Goal: Understand process/instructions

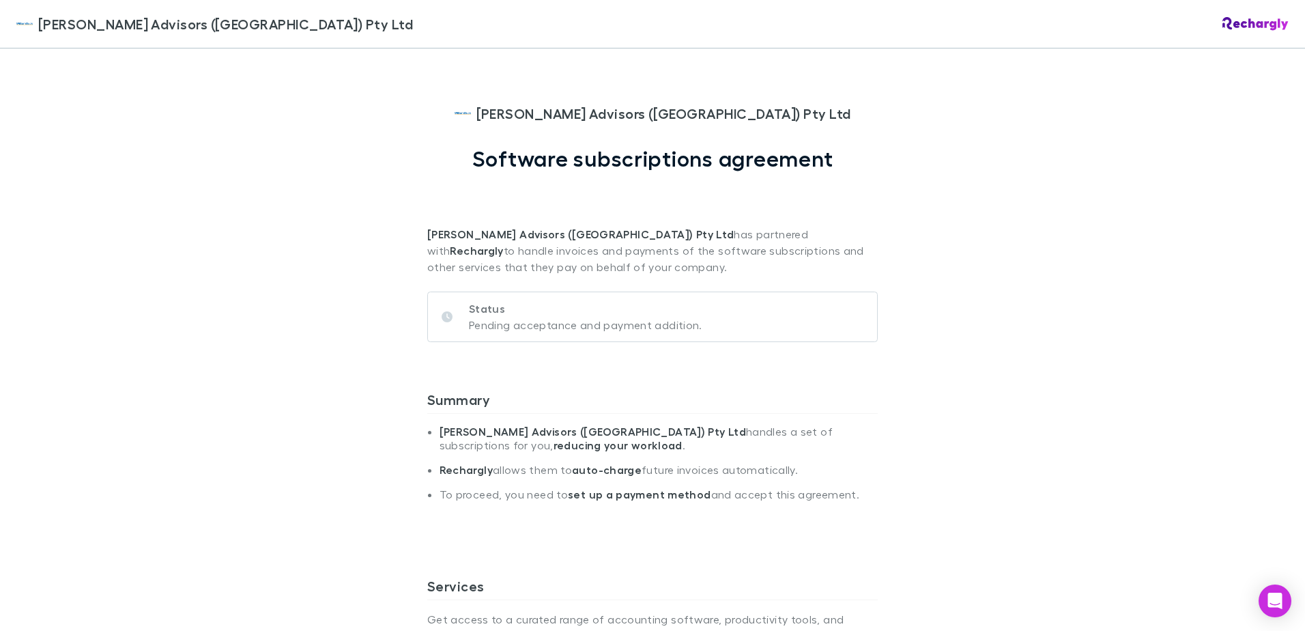
click at [1231, 272] on div "[PERSON_NAME] Advisors ([GEOGRAPHIC_DATA]) Pty Ltd [PERSON_NAME] Advisors ([GEO…" at bounding box center [652, 315] width 1305 height 631
drag, startPoint x: 575, startPoint y: 328, endPoint x: 700, endPoint y: 336, distance: 124.5
click at [700, 336] on div "Status Pending acceptance and payment addition." at bounding box center [652, 316] width 450 height 51
drag, startPoint x: 700, startPoint y: 336, endPoint x: 689, endPoint y: 371, distance: 35.6
click at [689, 370] on div "Summary William Buck Advisors (WA) Pty Ltd handles a set of subscriptions for y…" at bounding box center [652, 467] width 450 height 197
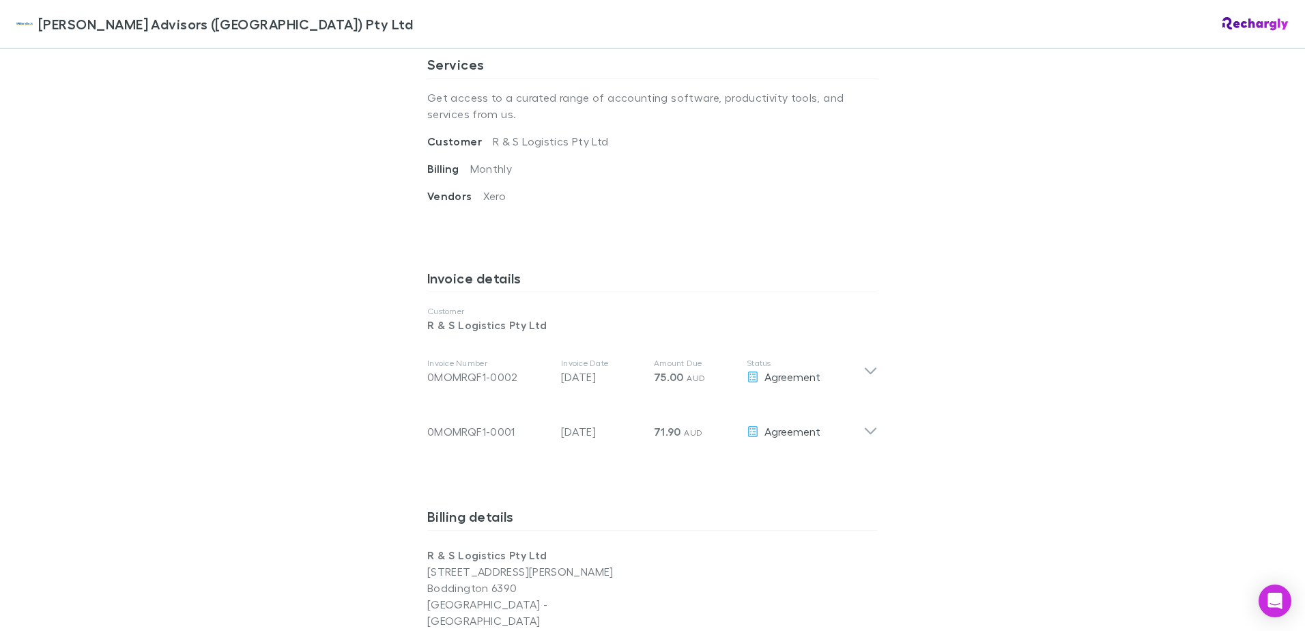
scroll to position [546, 0]
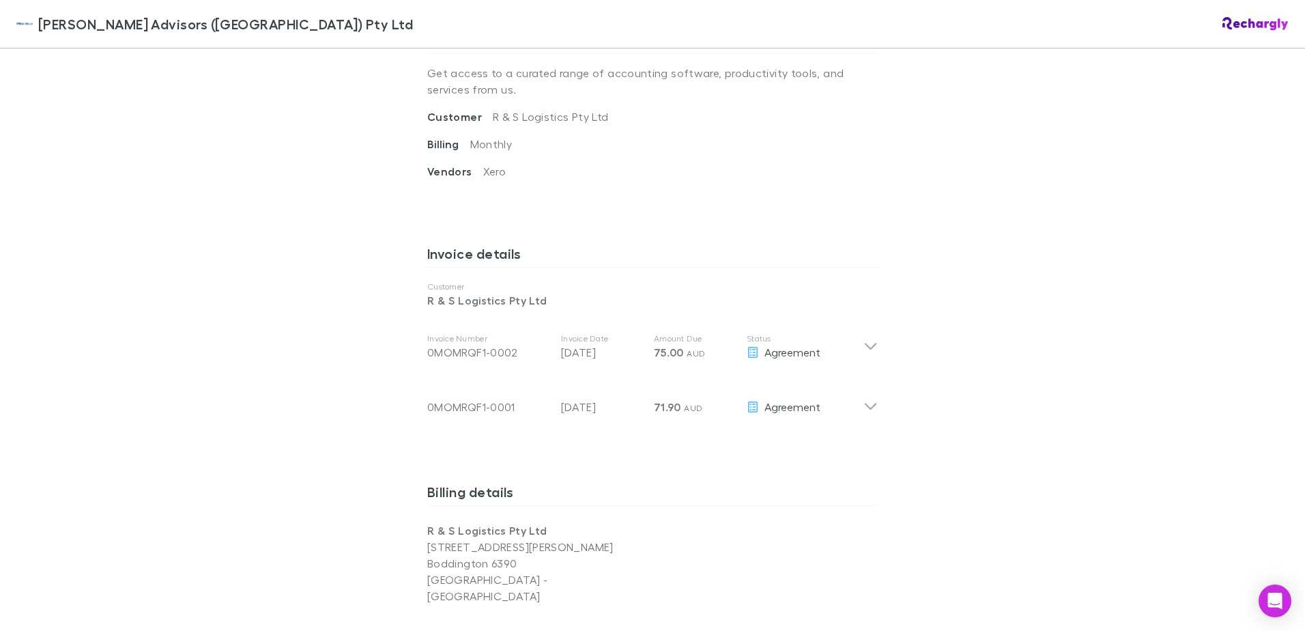
click at [1069, 383] on div "William Buck Advisors (WA) Pty Ltd William Buck Advisors (WA) Pty Ltd Software …" at bounding box center [652, 315] width 1305 height 631
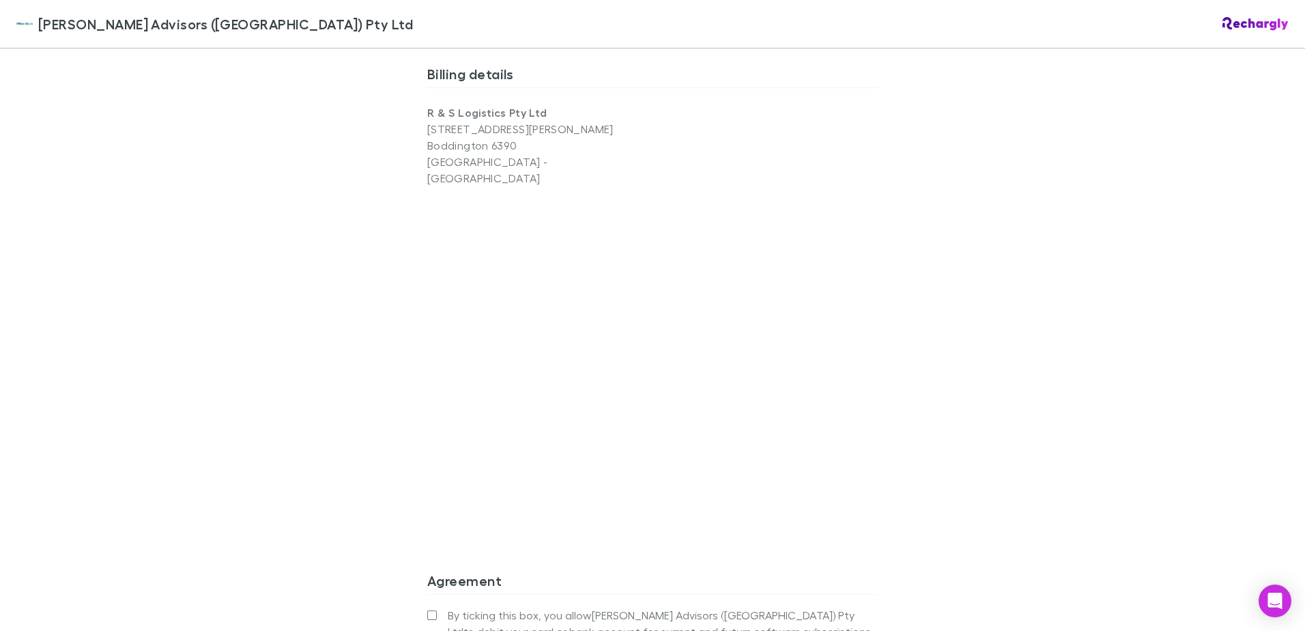
scroll to position [1092, 0]
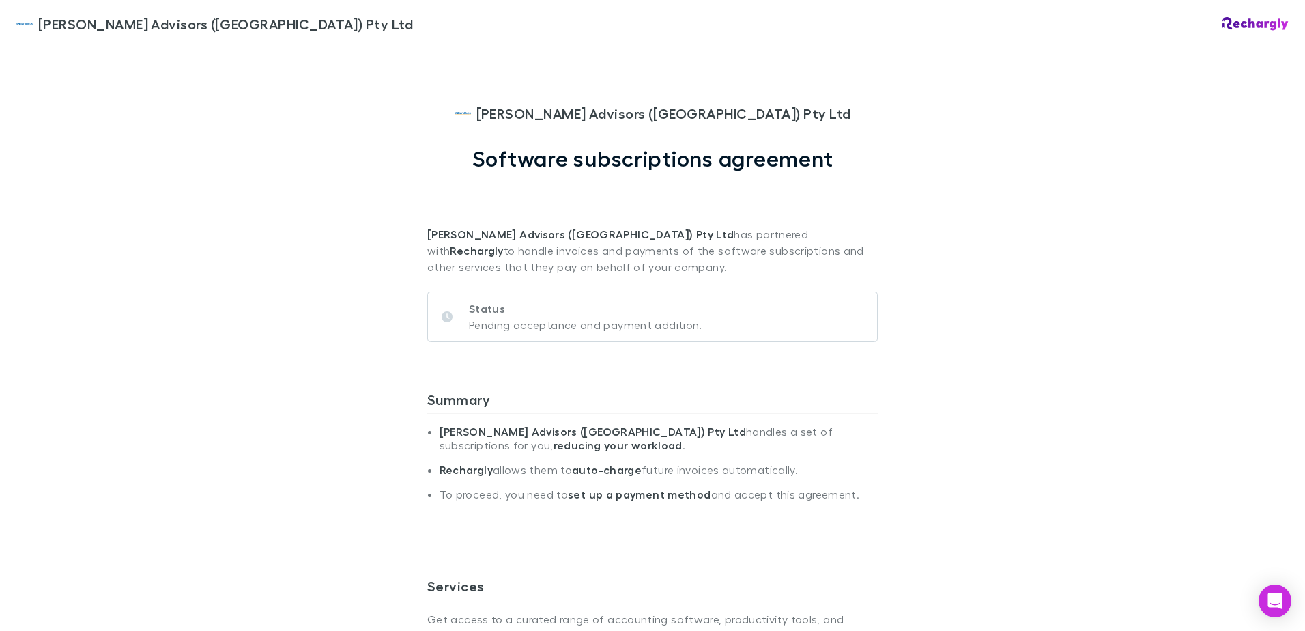
click at [1136, 366] on div "William Buck Advisors (WA) Pty Ltd William Buck Advisors (WA) Pty Ltd Software …" at bounding box center [652, 315] width 1305 height 631
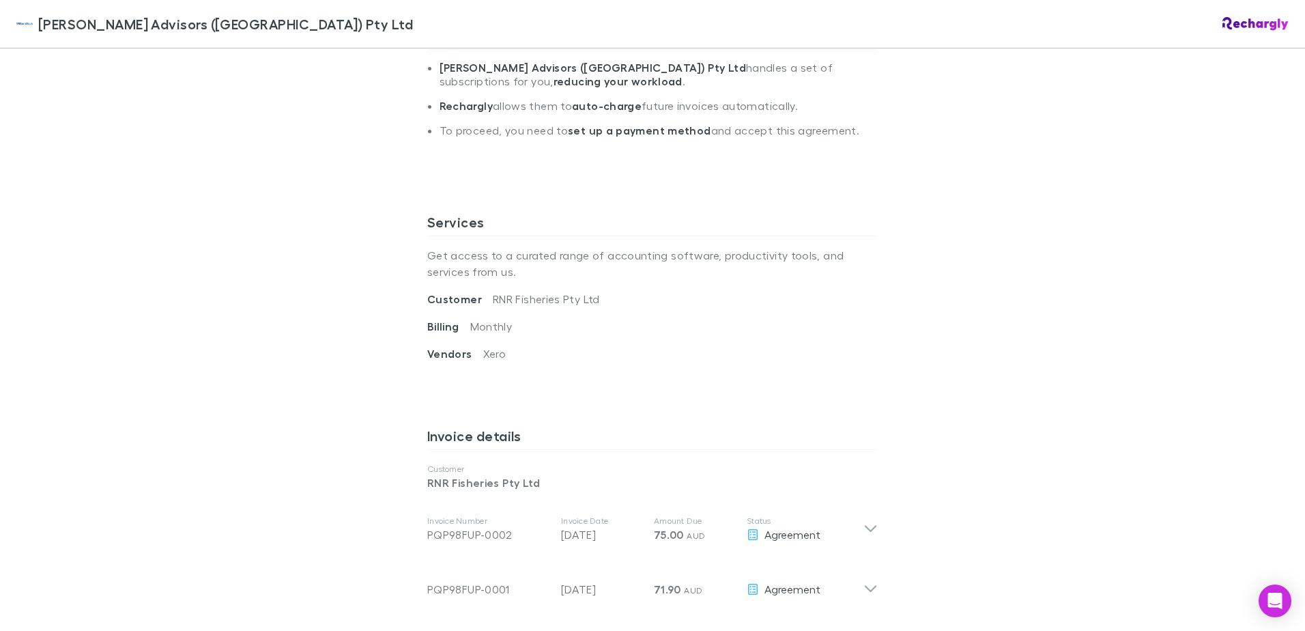
click at [943, 347] on div "William Buck Advisors (WA) Pty Ltd William Buck Advisors (WA) Pty Ltd Software …" at bounding box center [652, 315] width 1305 height 631
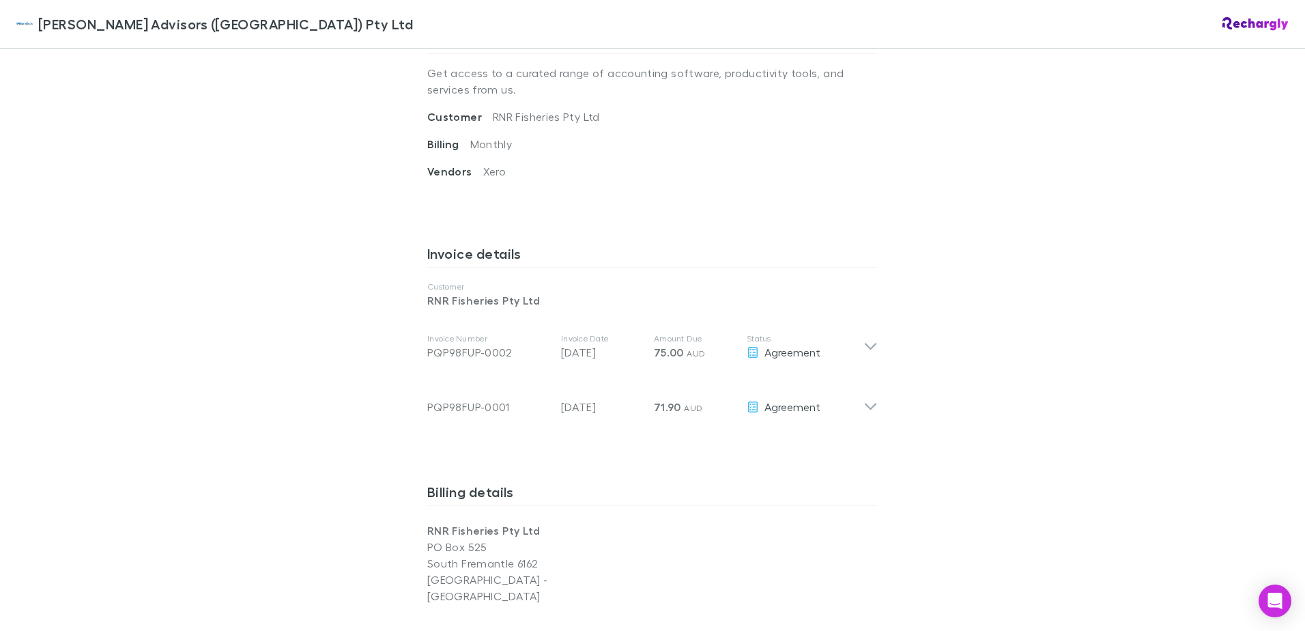
click at [1128, 336] on div "William Buck Advisors (WA) Pty Ltd William Buck Advisors (WA) Pty Ltd Software …" at bounding box center [652, 315] width 1305 height 631
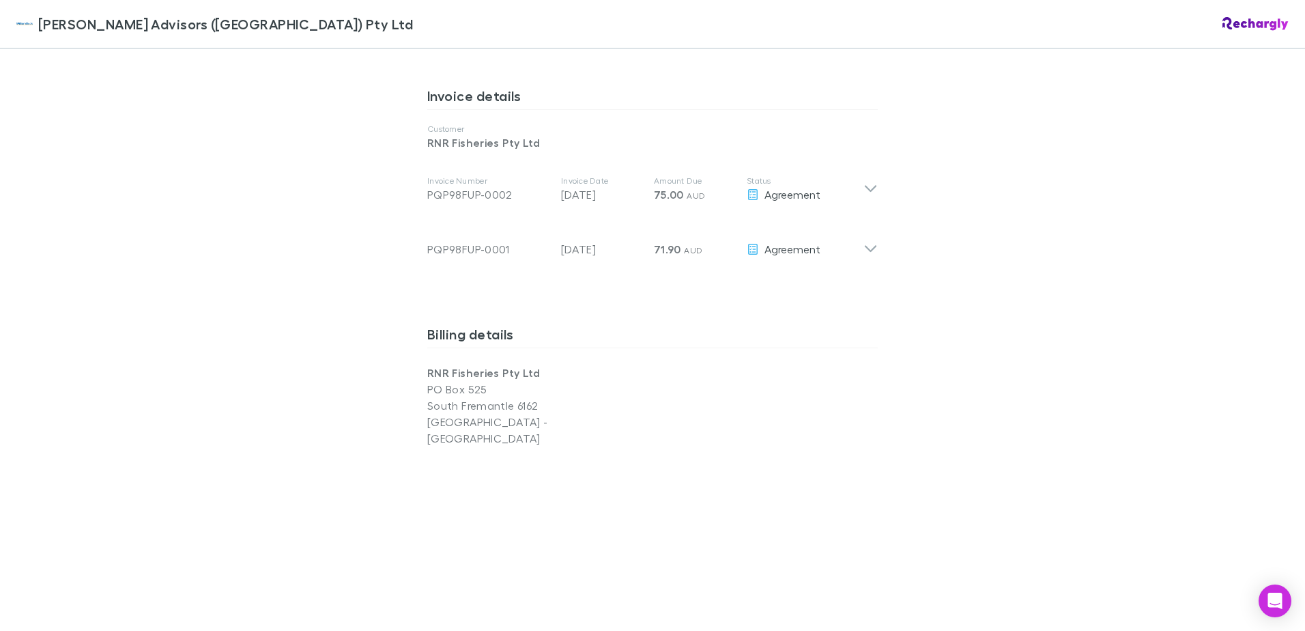
scroll to position [728, 0]
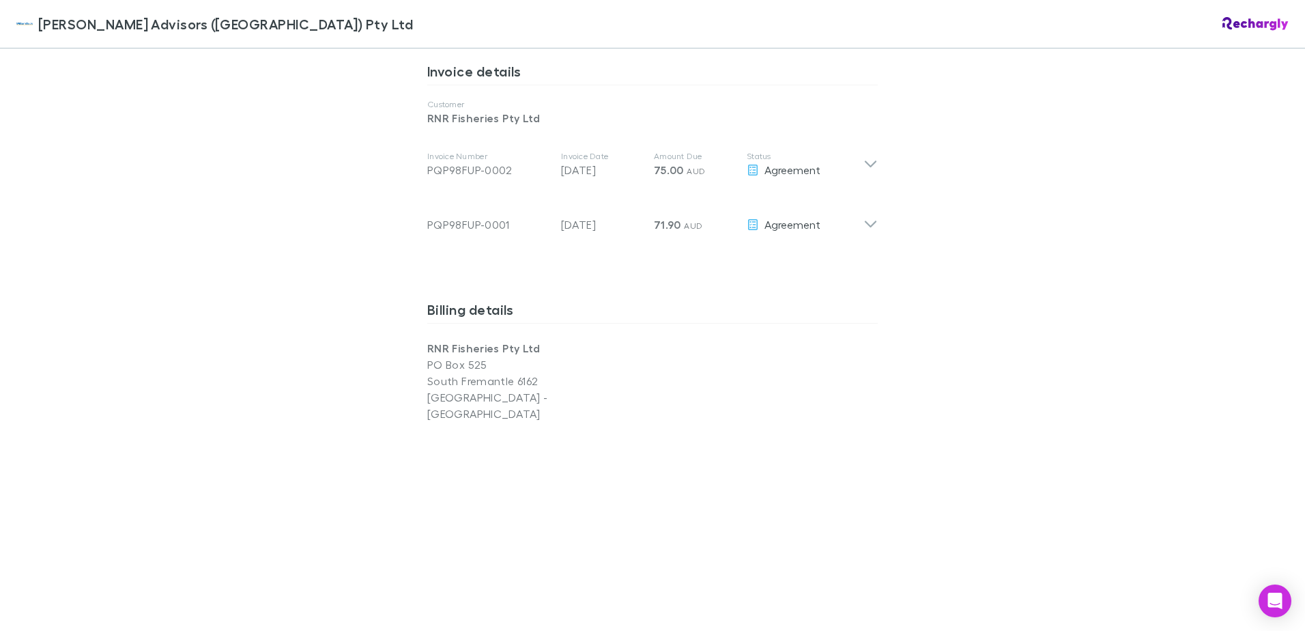
drag, startPoint x: 401, startPoint y: 349, endPoint x: 588, endPoint y: 336, distance: 187.4
click at [588, 336] on div "William Buck Advisors (WA) Pty Ltd William Buck Advisors (WA) Pty Ltd Software …" at bounding box center [652, 315] width 1305 height 631
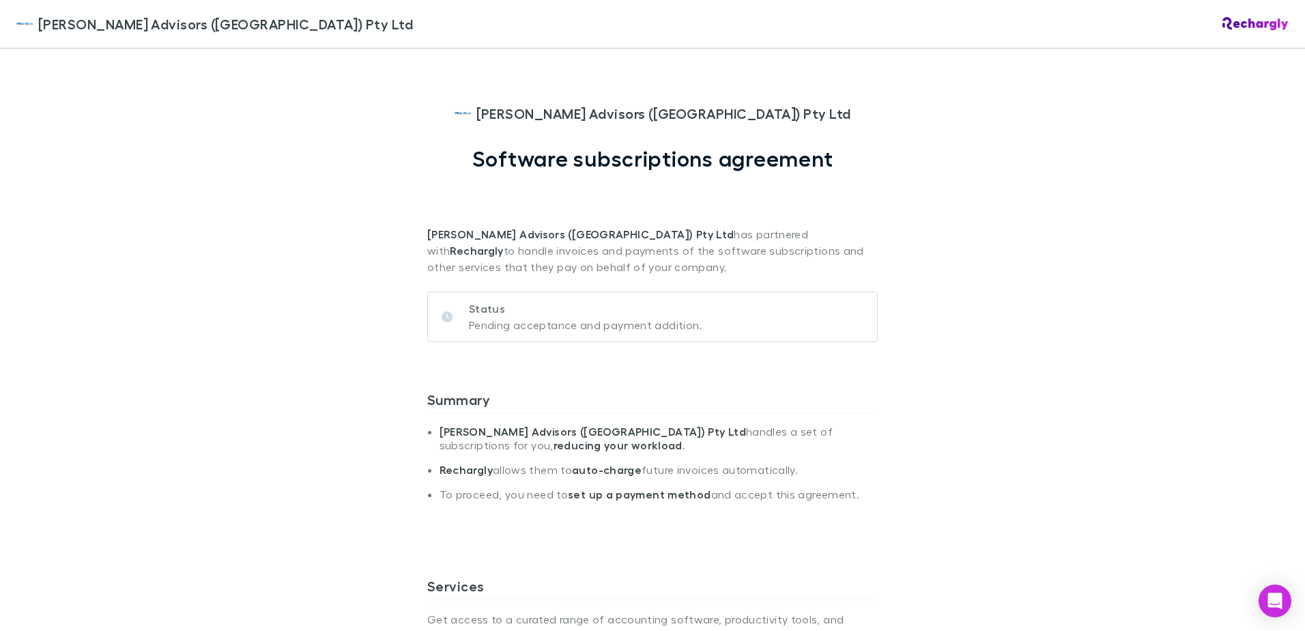
scroll to position [364, 0]
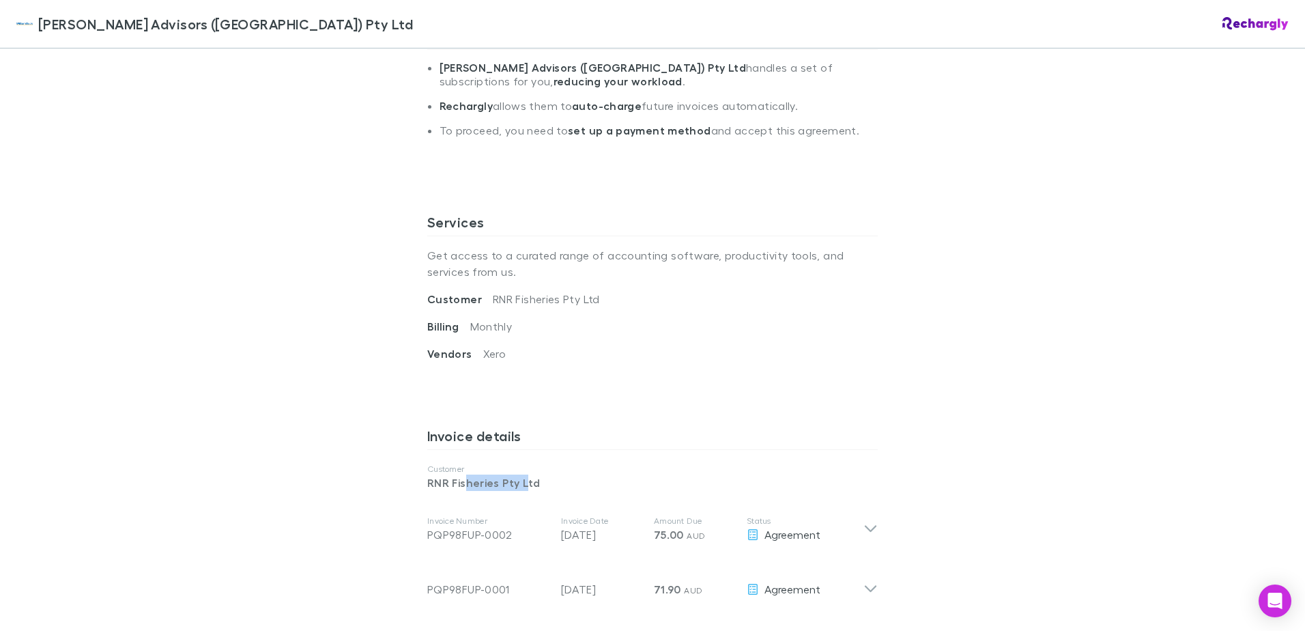
drag, startPoint x: 519, startPoint y: 485, endPoint x: 462, endPoint y: 478, distance: 57.1
click at [462, 478] on p "RNR Fisheries Pty Ltd" at bounding box center [652, 482] width 450 height 16
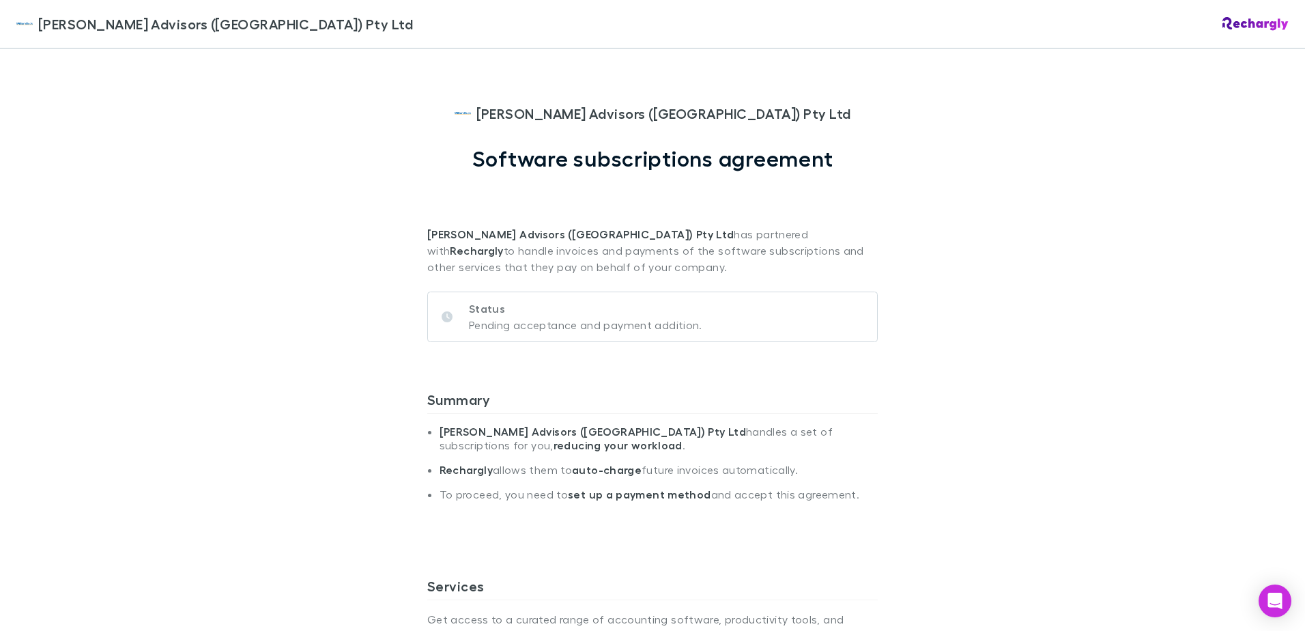
click at [48, 9] on div "[PERSON_NAME] Advisors ([GEOGRAPHIC_DATA]) Pty Ltd" at bounding box center [652, 24] width 1305 height 48
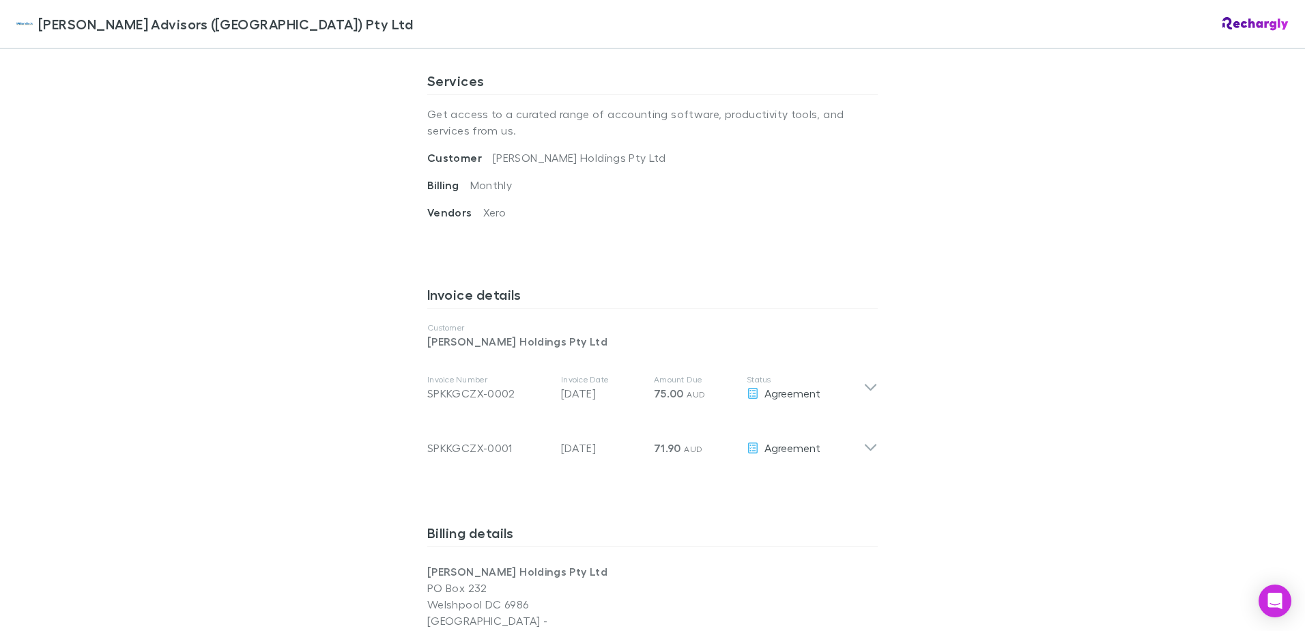
scroll to position [546, 0]
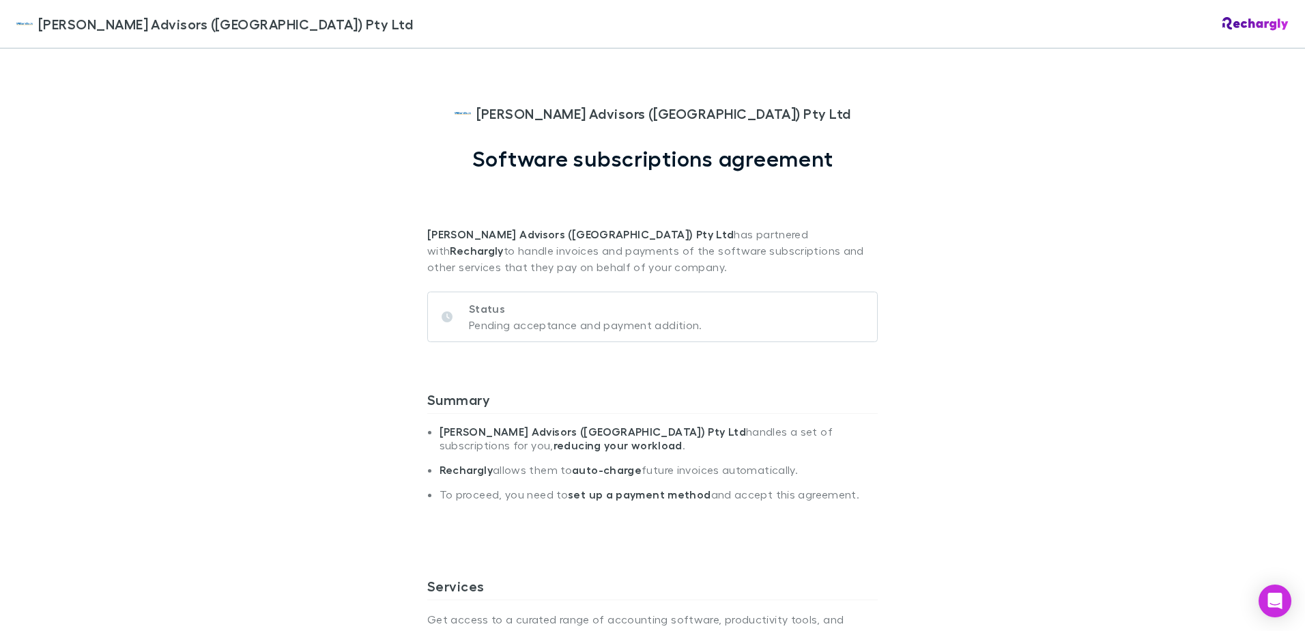
click at [946, 431] on div "William Buck Advisors (WA) Pty Ltd William Buck Advisors (WA) Pty Ltd Software …" at bounding box center [652, 315] width 1305 height 631
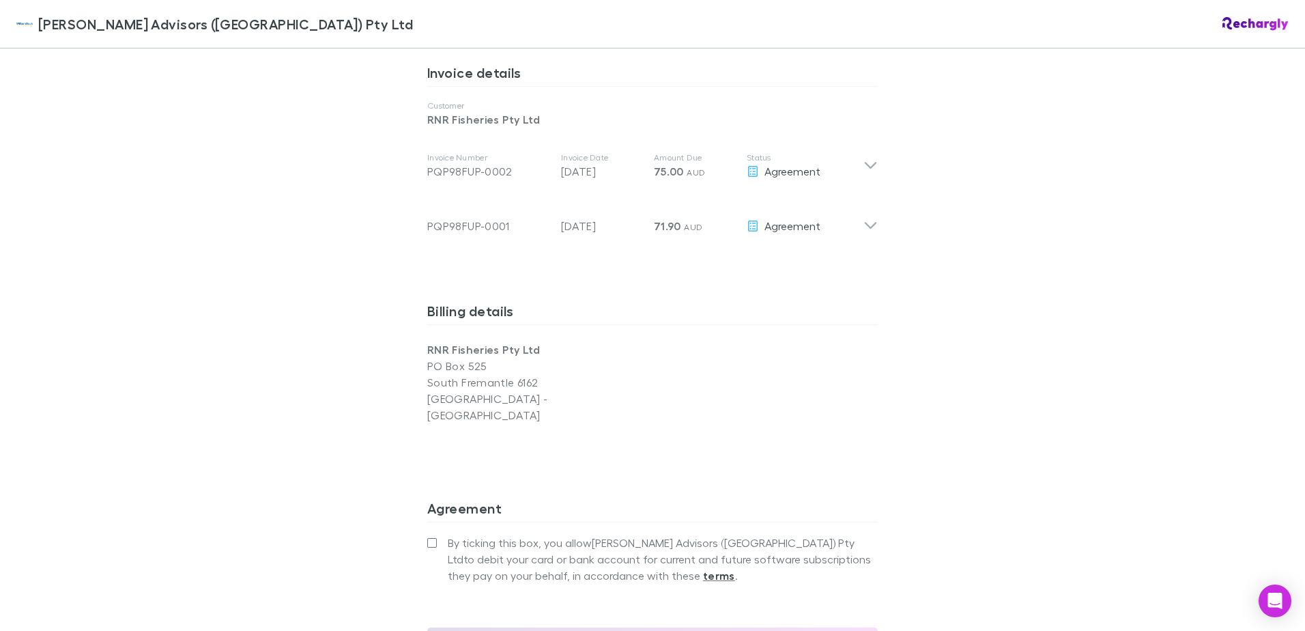
scroll to position [700, 0]
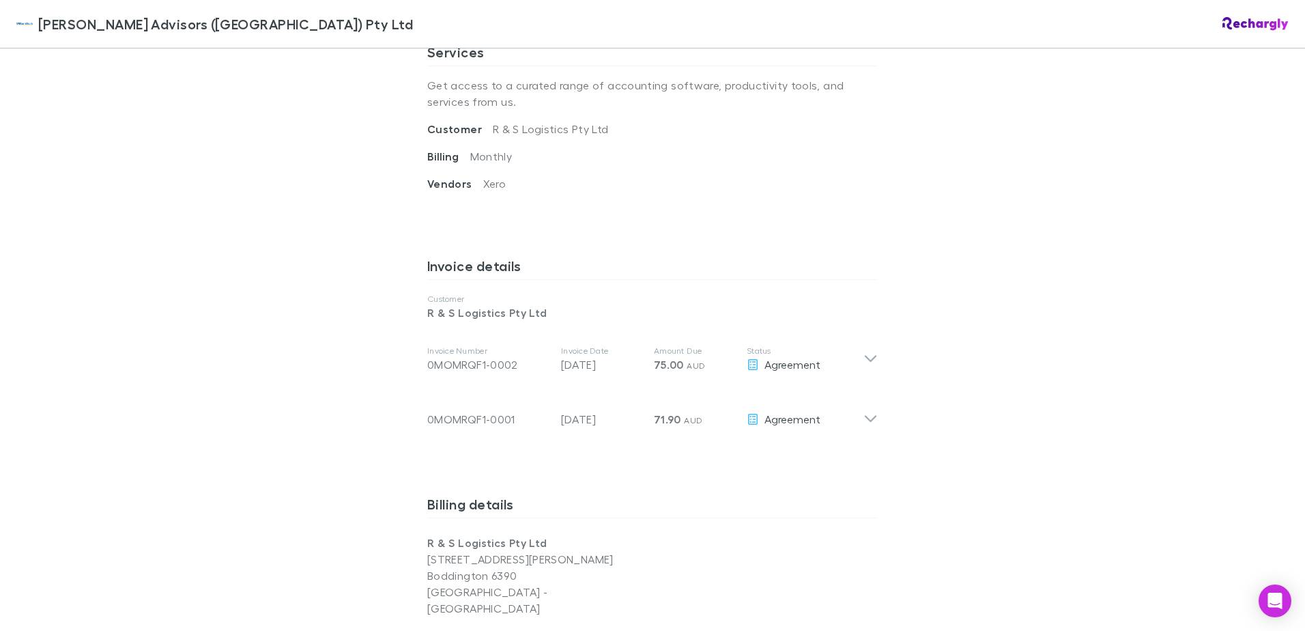
scroll to position [546, 0]
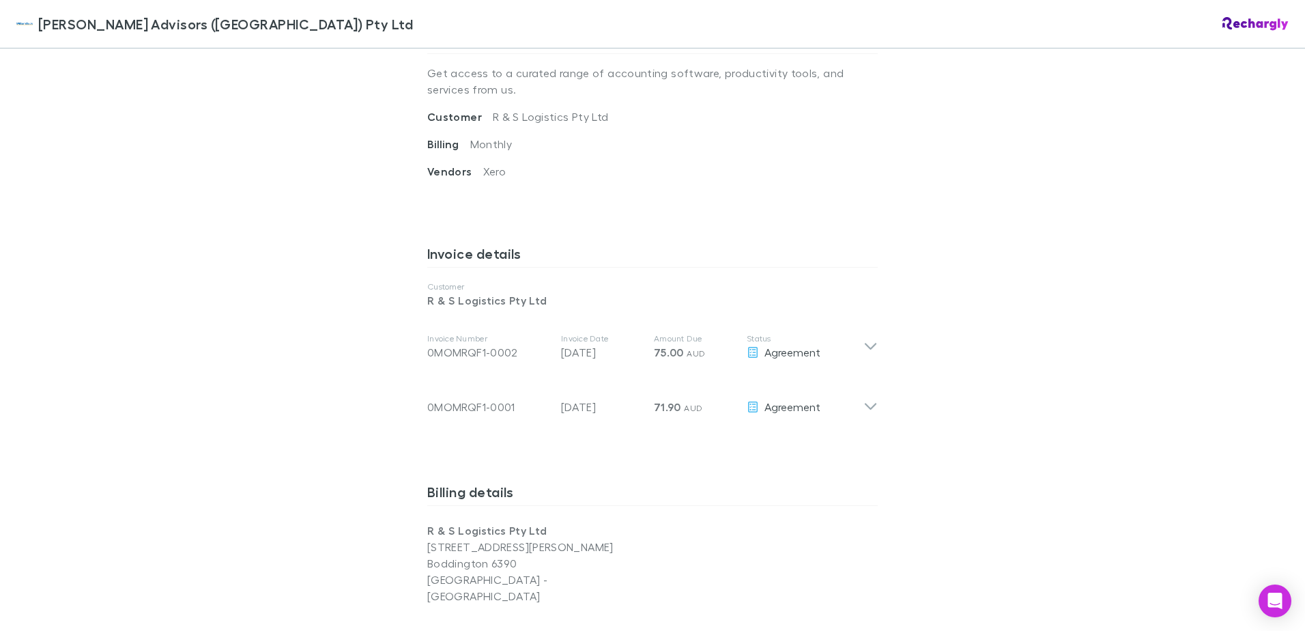
click at [891, 423] on div "[PERSON_NAME] Advisors ([GEOGRAPHIC_DATA]) Pty Ltd [PERSON_NAME] Advisors ([GEO…" at bounding box center [652, 315] width 1305 height 631
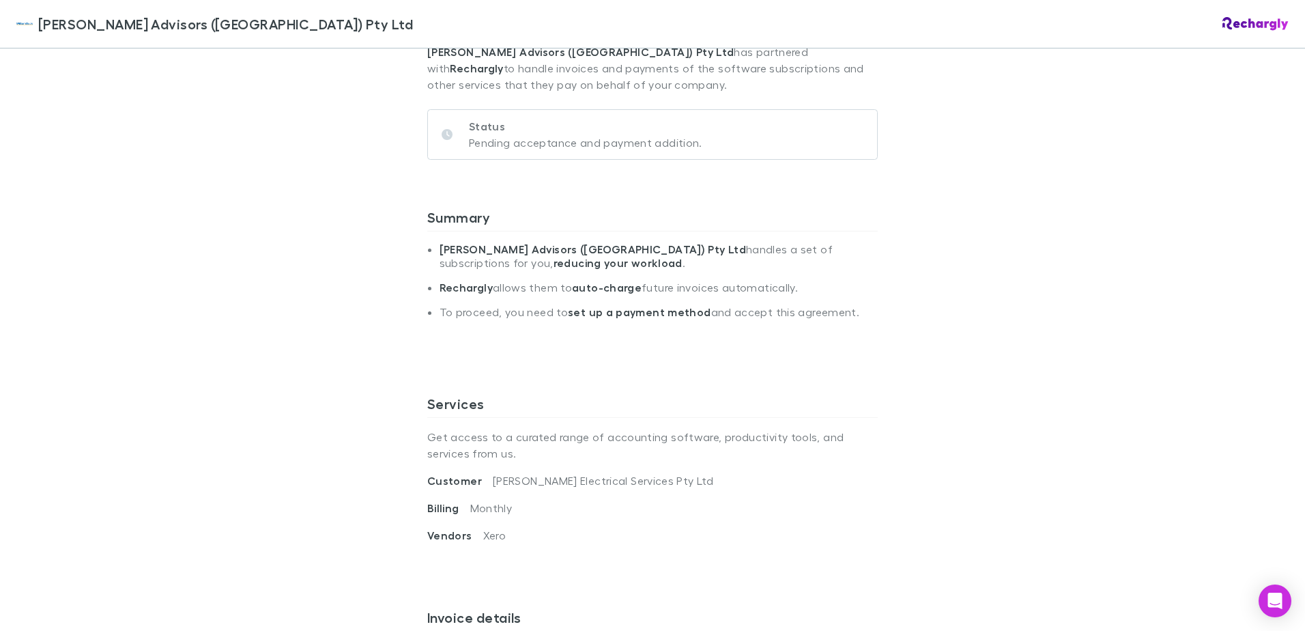
click at [542, 432] on p "Get access to a curated range of accounting software, productivity tools, and s…" at bounding box center [652, 445] width 450 height 55
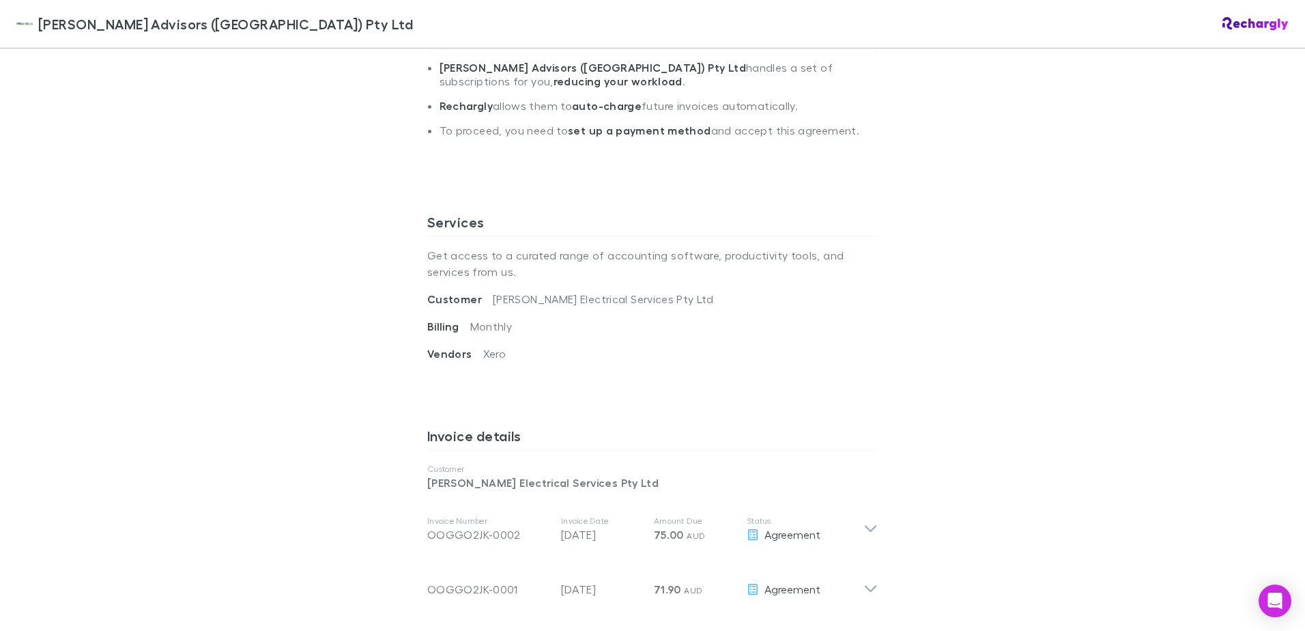
scroll to position [546, 0]
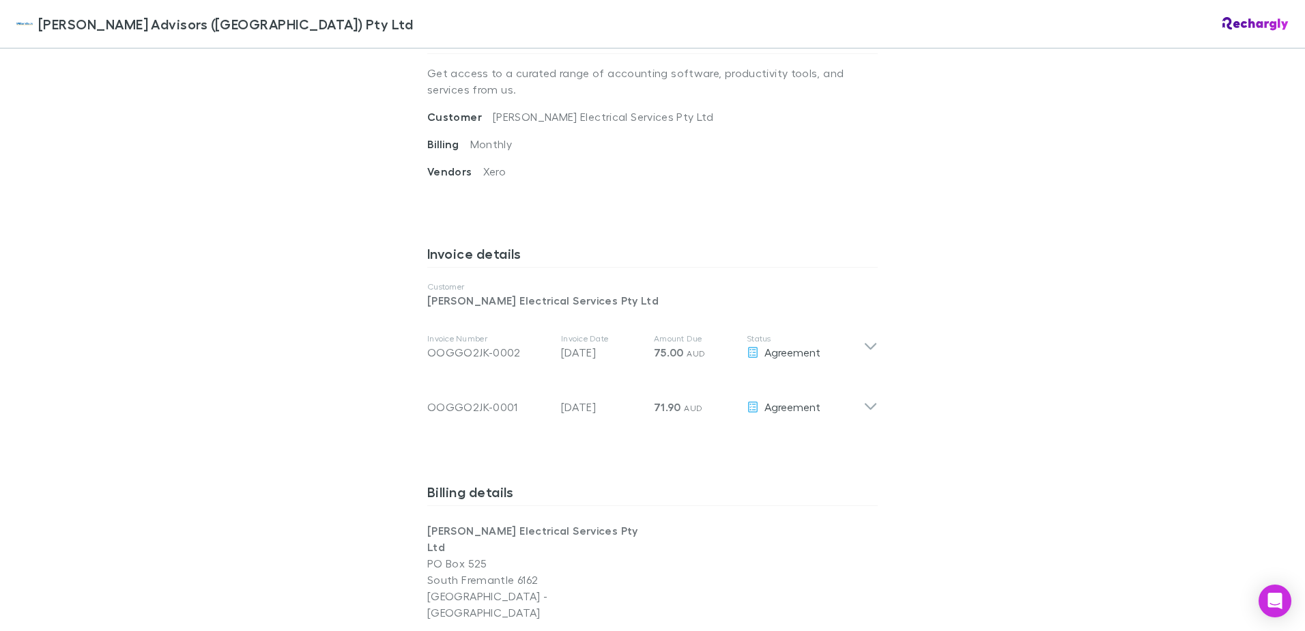
drag, startPoint x: 837, startPoint y: 149, endPoint x: 839, endPoint y: 156, distance: 8.0
click at [837, 149] on div "Billing Monthly" at bounding box center [652, 149] width 450 height 27
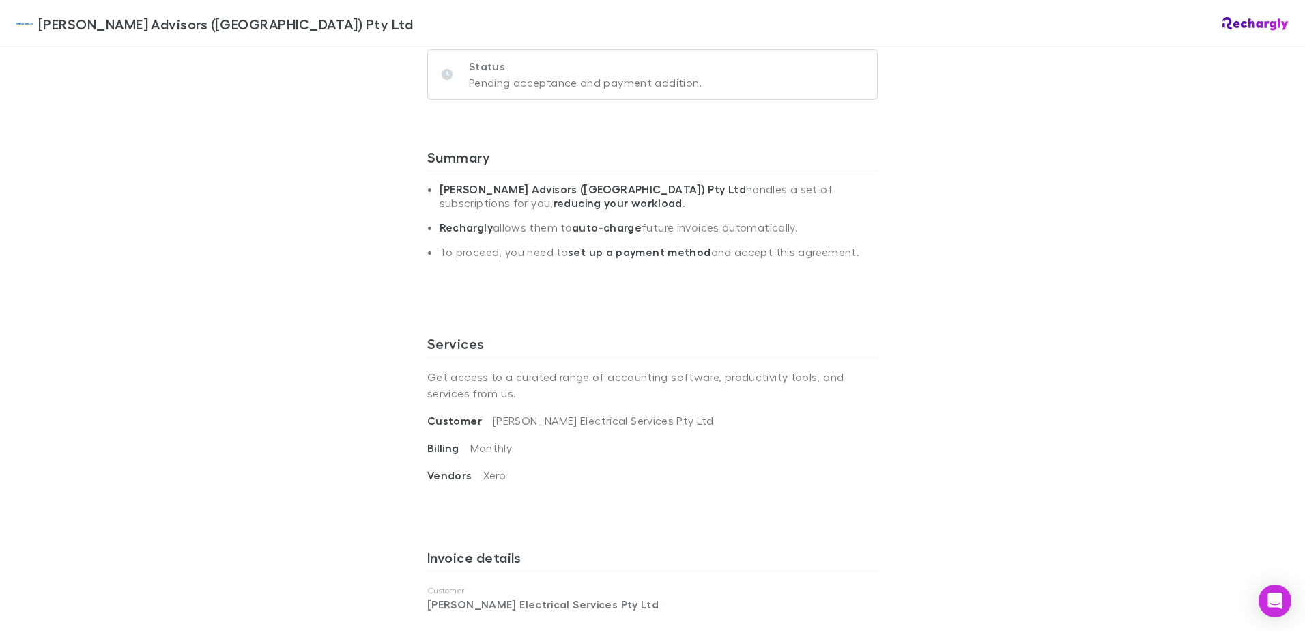
scroll to position [182, 0]
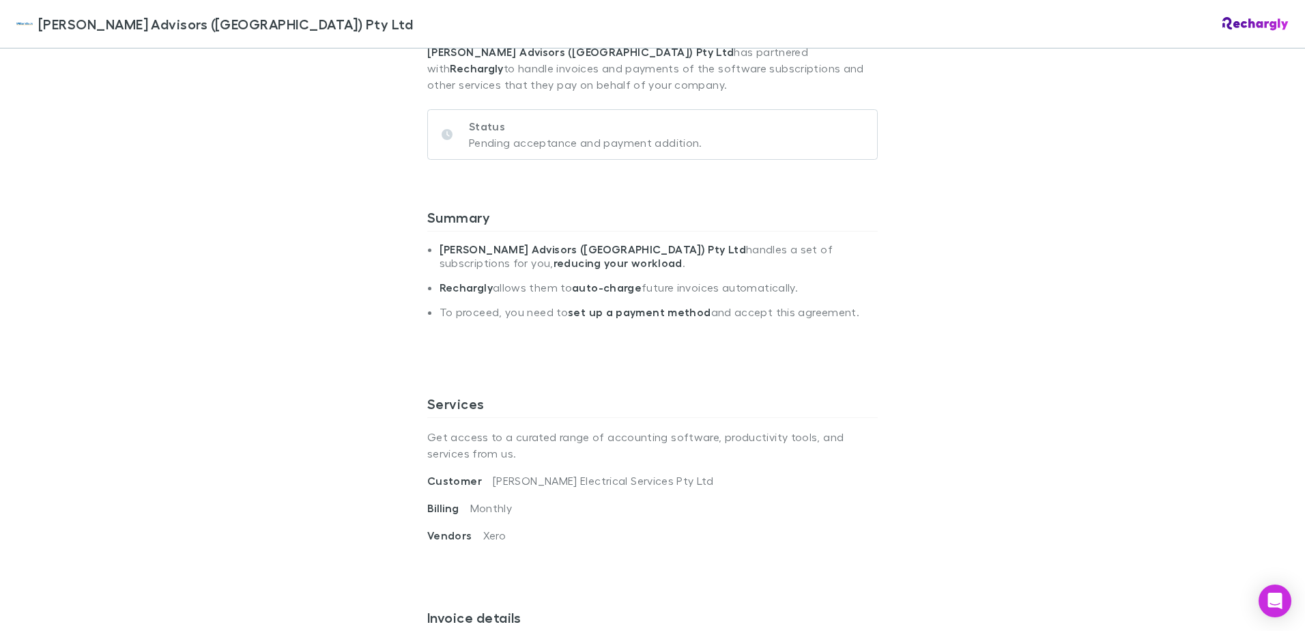
click at [1059, 262] on div "William Buck Advisors (WA) Pty Ltd William Buck Advisors (WA) Pty Ltd Software …" at bounding box center [652, 315] width 1305 height 631
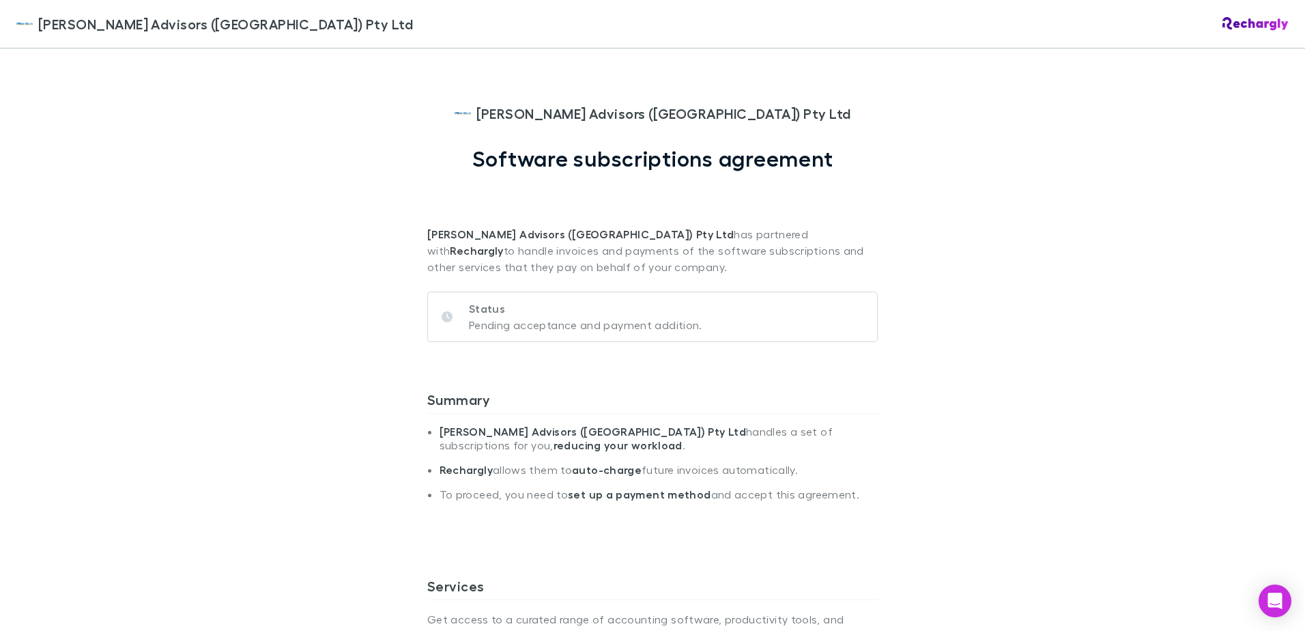
click at [1028, 293] on div "William Buck Advisors (WA) Pty Ltd William Buck Advisors (WA) Pty Ltd Software …" at bounding box center [652, 315] width 1305 height 631
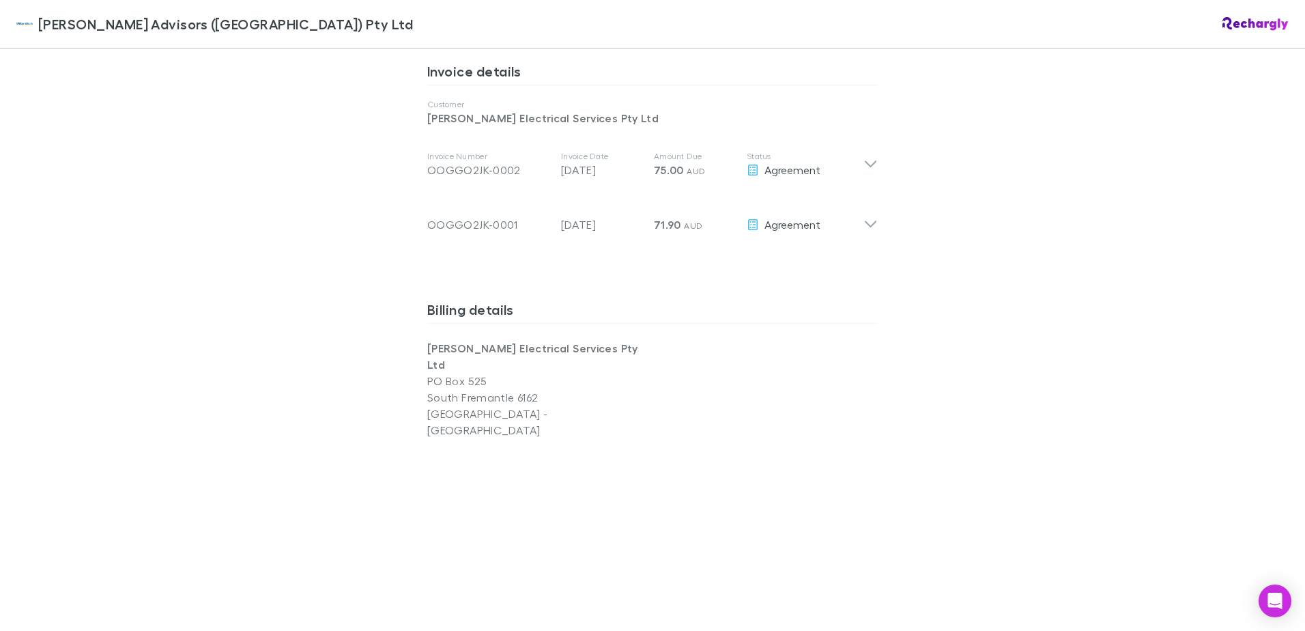
scroll to position [910, 0]
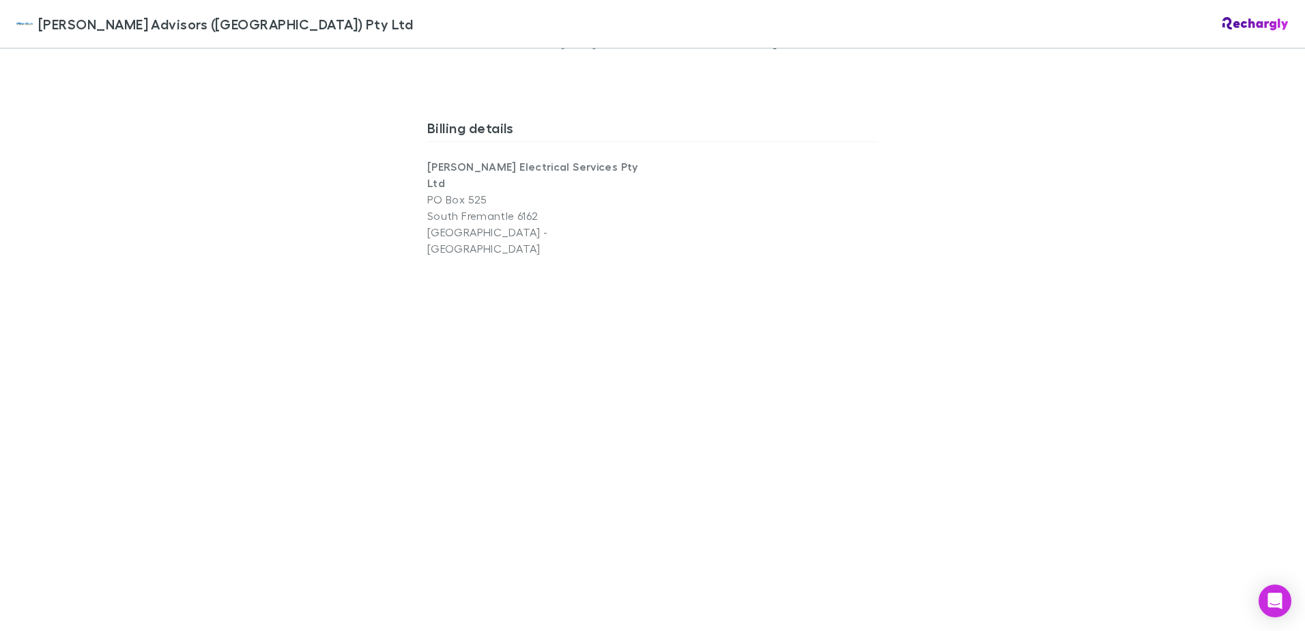
click at [1020, 295] on div "William Buck Advisors (WA) Pty Ltd William Buck Advisors (WA) Pty Ltd Software …" at bounding box center [652, 315] width 1305 height 631
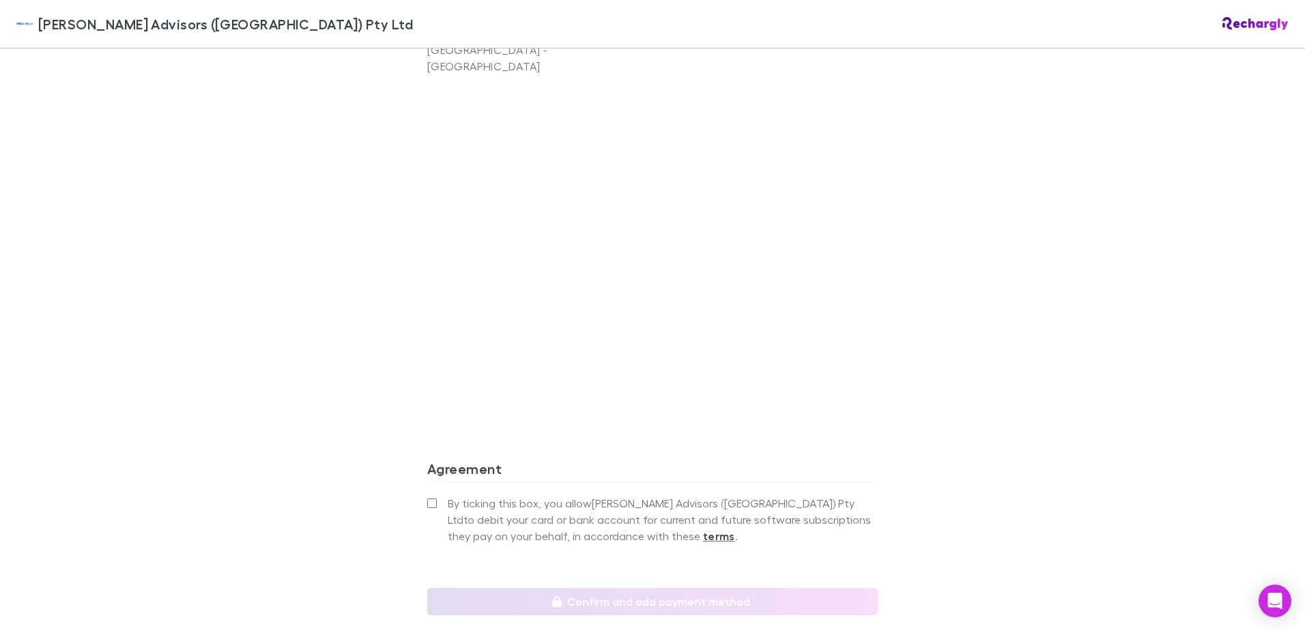
scroll to position [1191, 0]
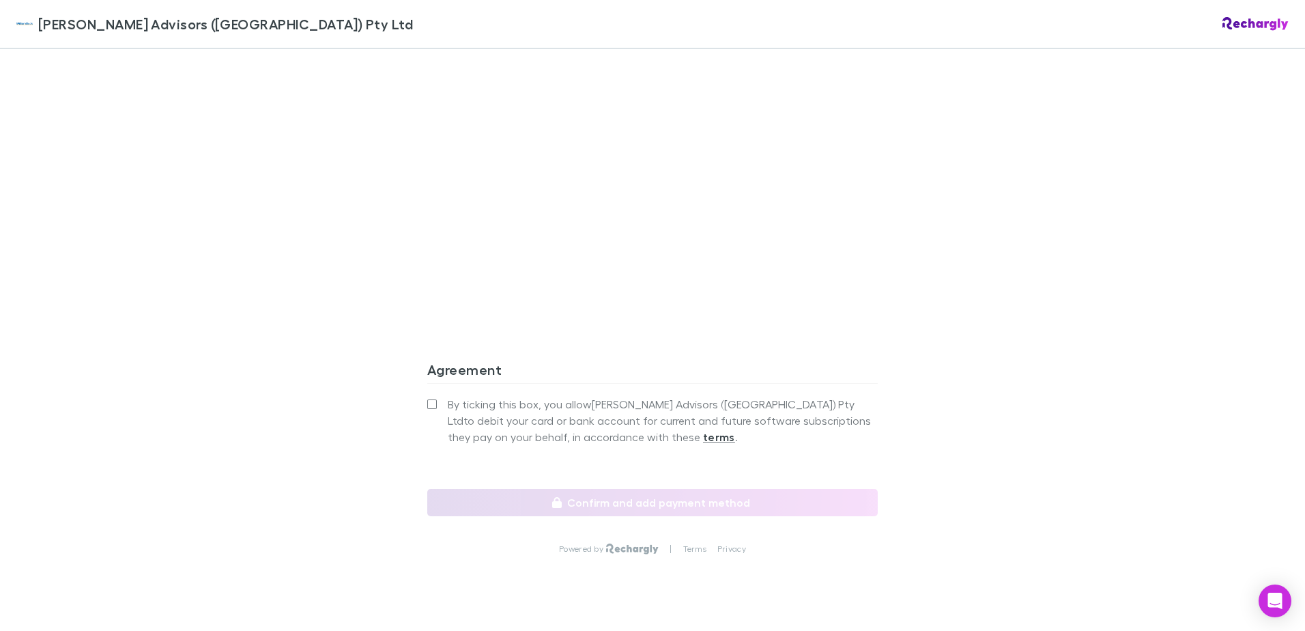
click at [713, 396] on span "By ticking this box, you allow William Buck Advisors (WA) Pty Ltd to debit your…" at bounding box center [663, 420] width 430 height 49
drag, startPoint x: 343, startPoint y: 323, endPoint x: 301, endPoint y: 325, distance: 41.7
click at [341, 323] on div "William Buck Advisors (WA) Pty Ltd William Buck Advisors (WA) Pty Ltd Software …" at bounding box center [652, 315] width 1305 height 631
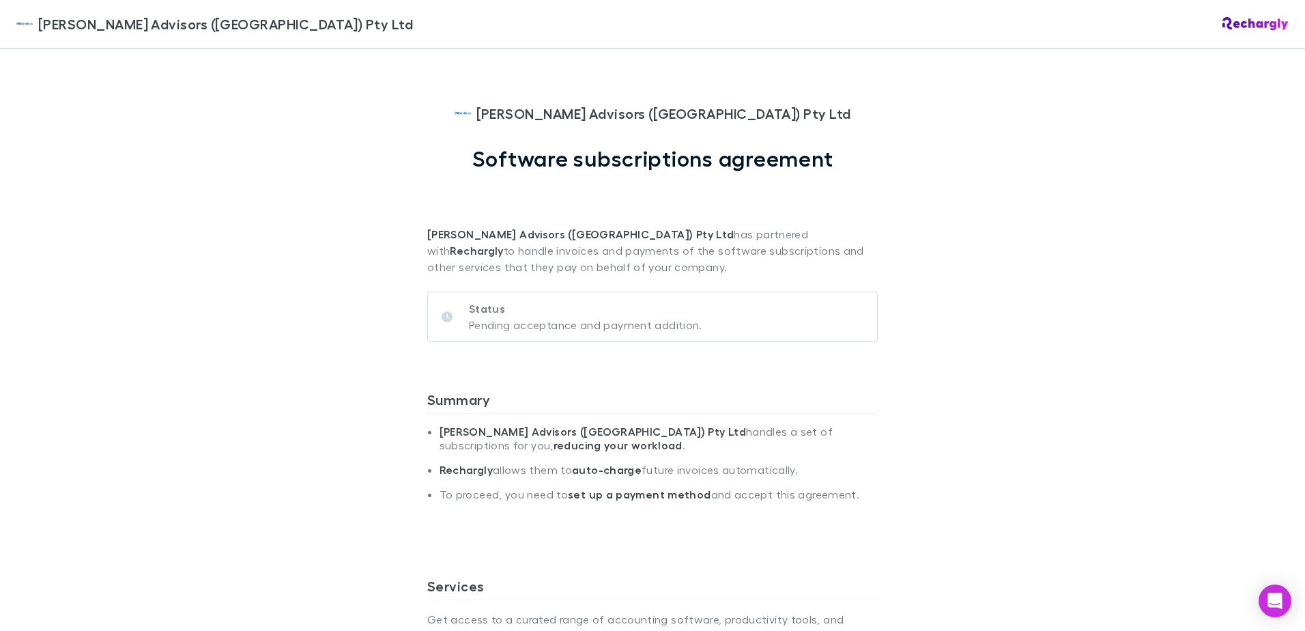
click at [1096, 348] on div "[PERSON_NAME] Advisors ([GEOGRAPHIC_DATA]) Pty Ltd [PERSON_NAME] Advisors ([GEO…" at bounding box center [652, 315] width 1305 height 631
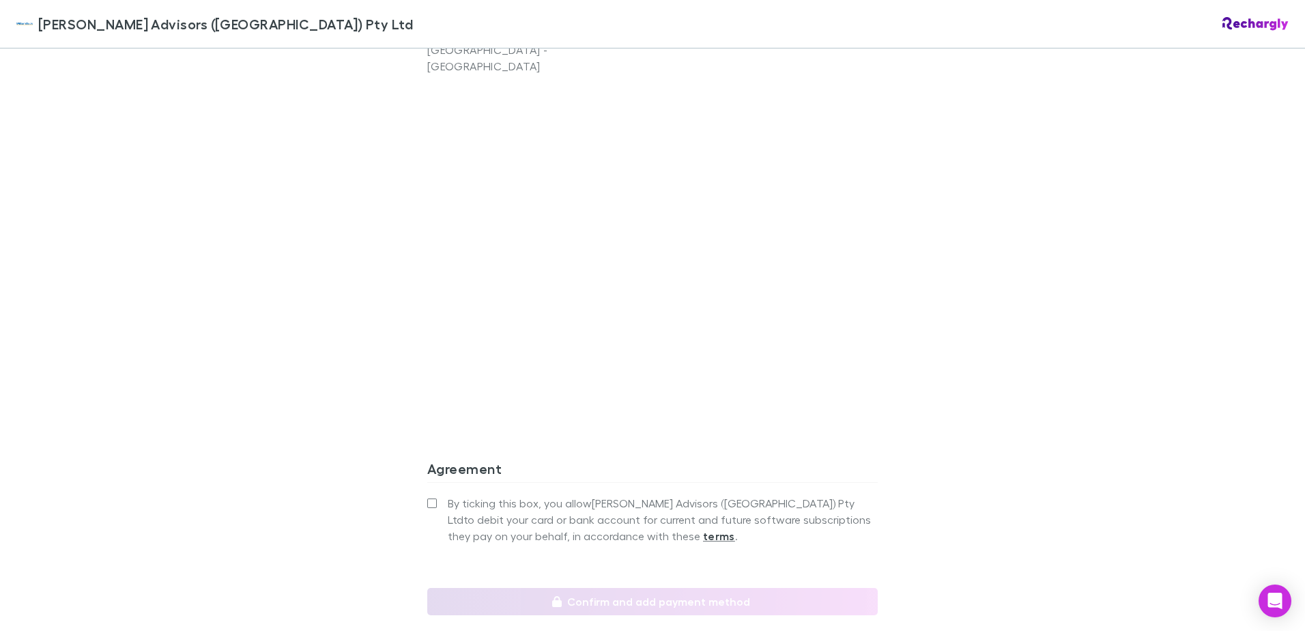
scroll to position [910, 0]
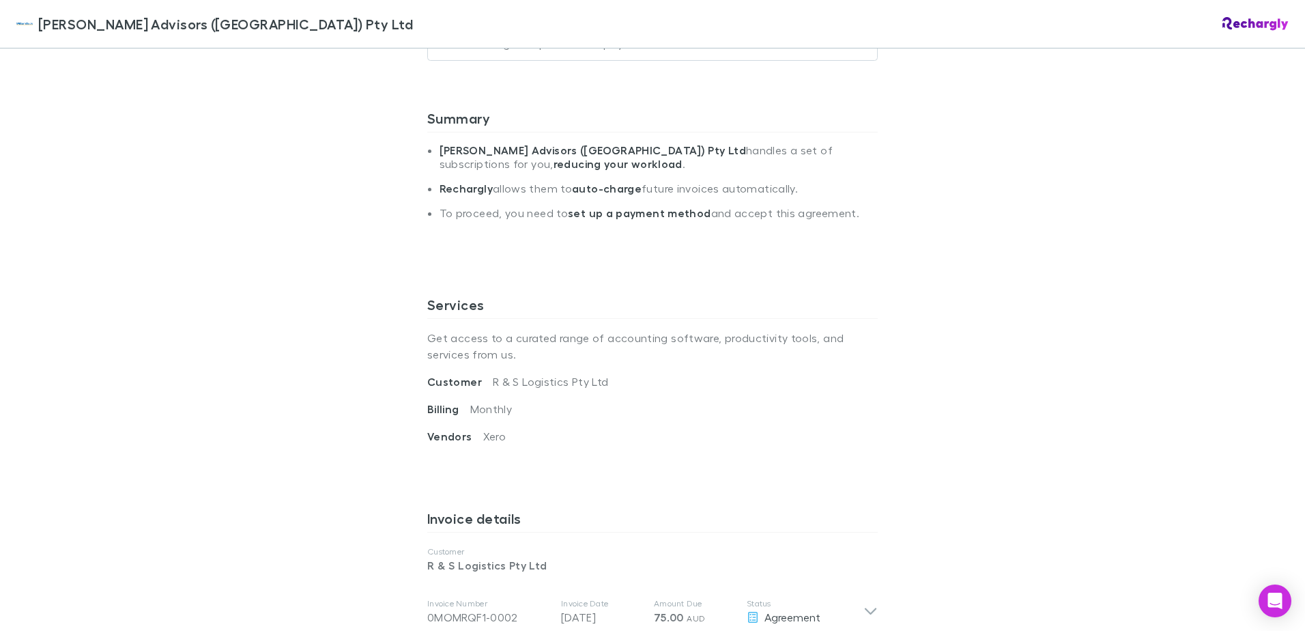
scroll to position [645, 0]
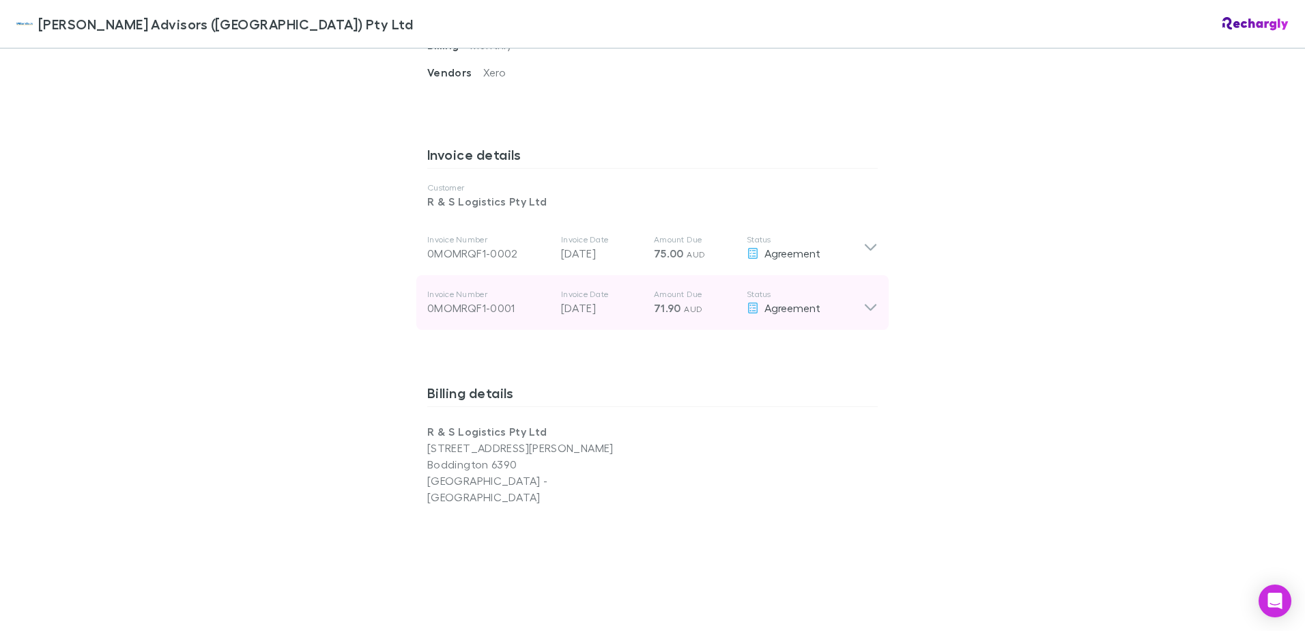
click at [863, 302] on icon at bounding box center [870, 302] width 14 height 27
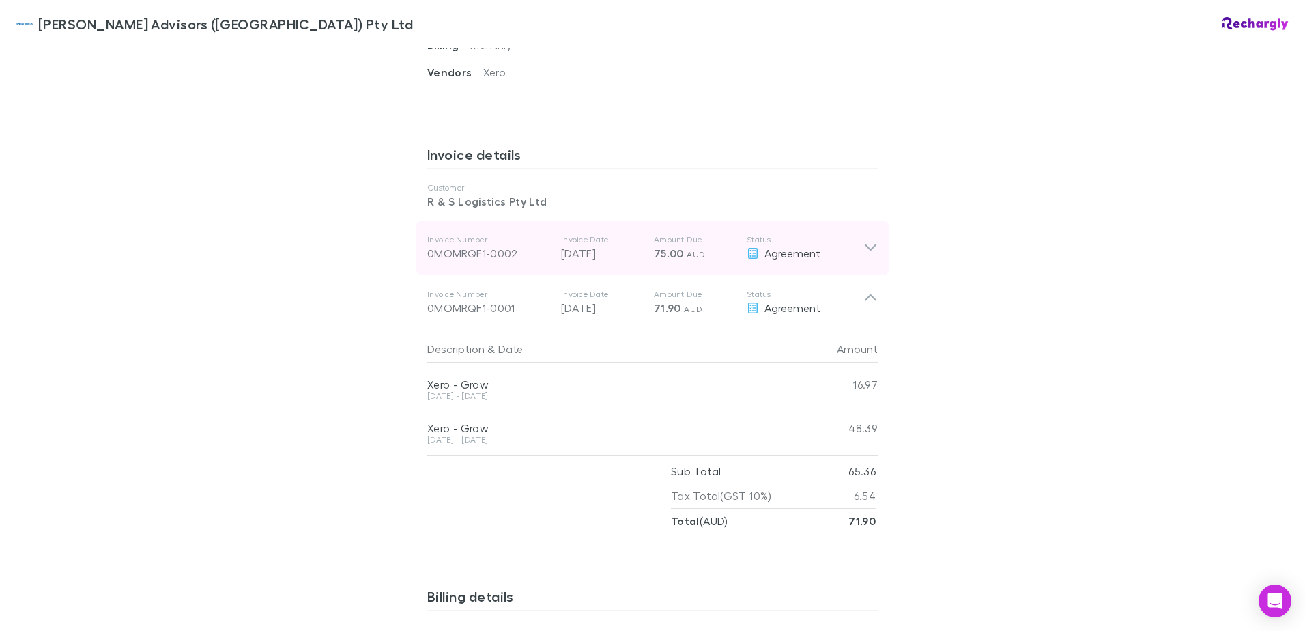
click at [865, 256] on div "Invoice Number 0MOMRQF1-0002 Invoice Date 31 Aug 2025 Amount Due 75.00 AUD Stat…" at bounding box center [652, 247] width 472 height 55
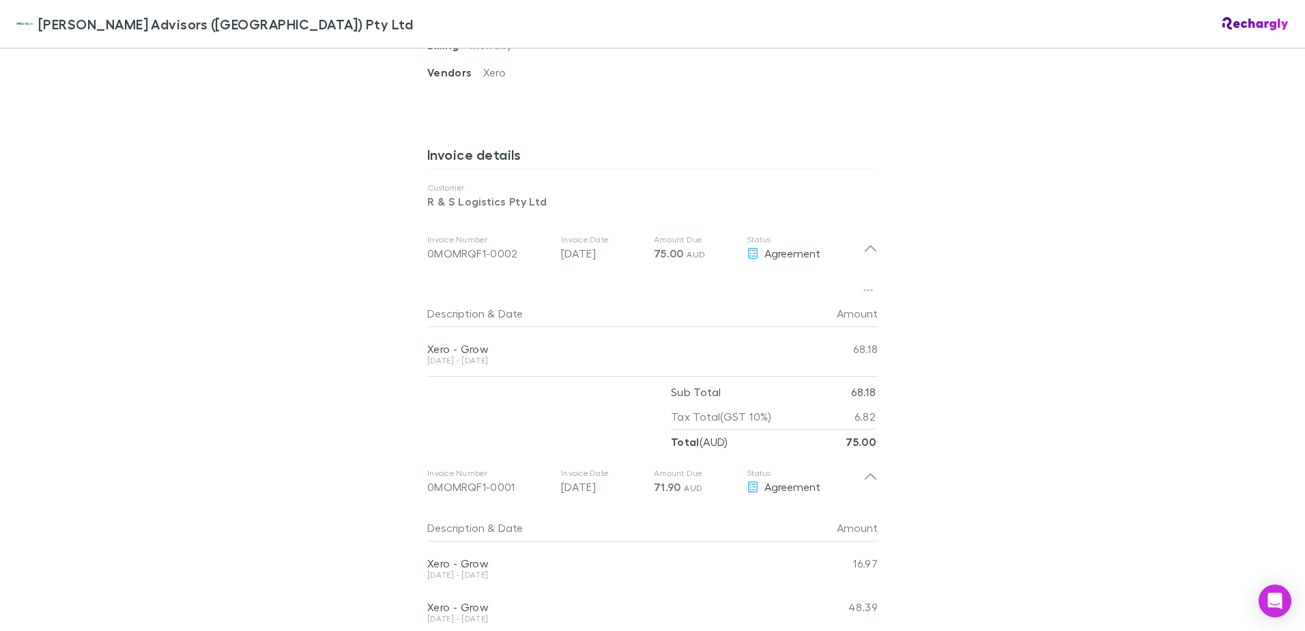
click at [991, 287] on div "William Buck Advisors (WA) Pty Ltd William Buck Advisors (WA) Pty Ltd Software …" at bounding box center [652, 315] width 1305 height 631
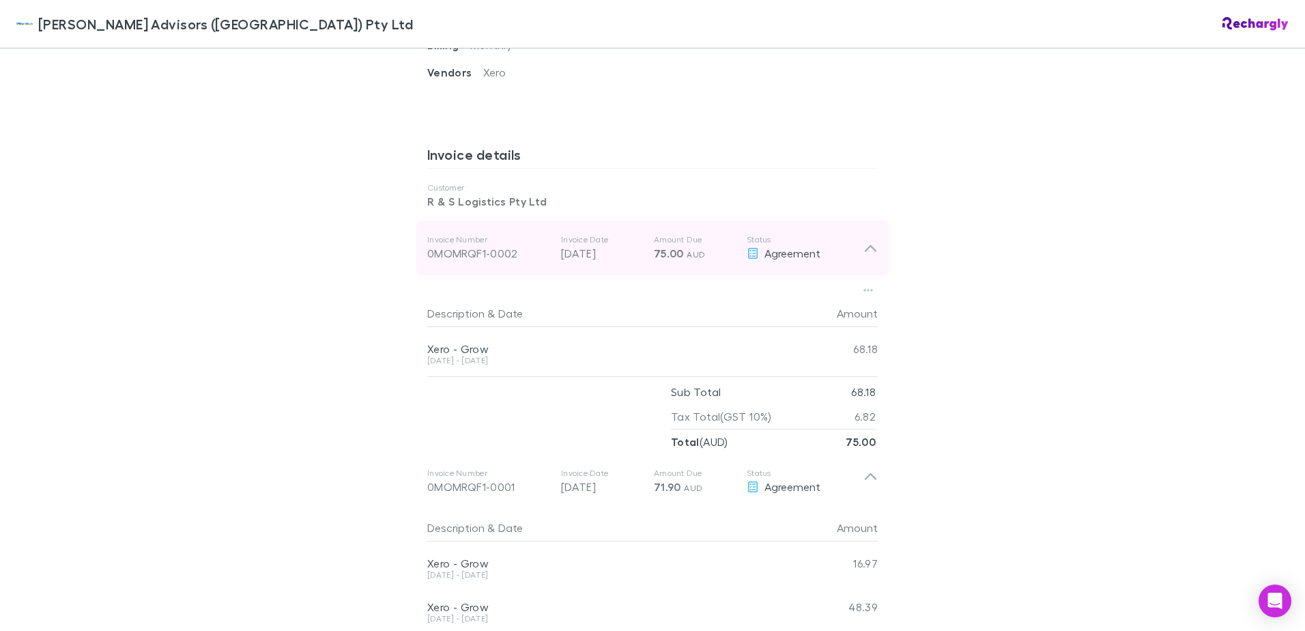
click at [865, 242] on icon at bounding box center [870, 248] width 14 height 16
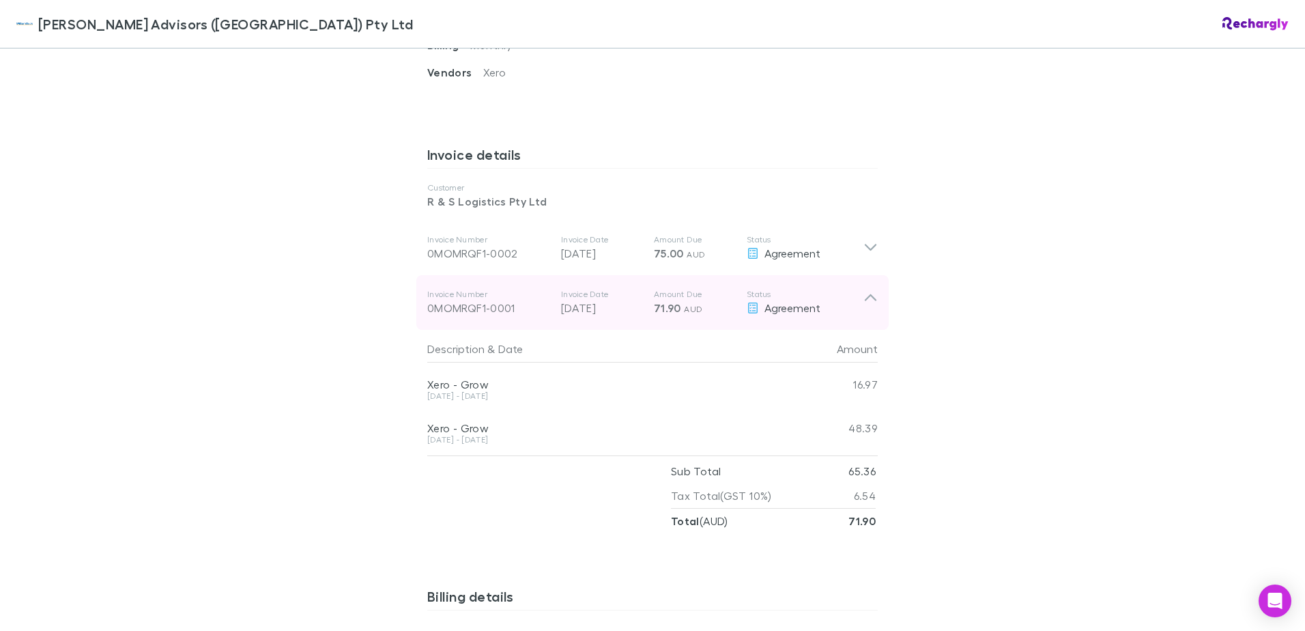
click at [874, 297] on div "Invoice Number 0MOMRQF1-0001 Invoice Date 31 Jul 2025 Amount Due 71.90 AUD Stat…" at bounding box center [652, 302] width 472 height 55
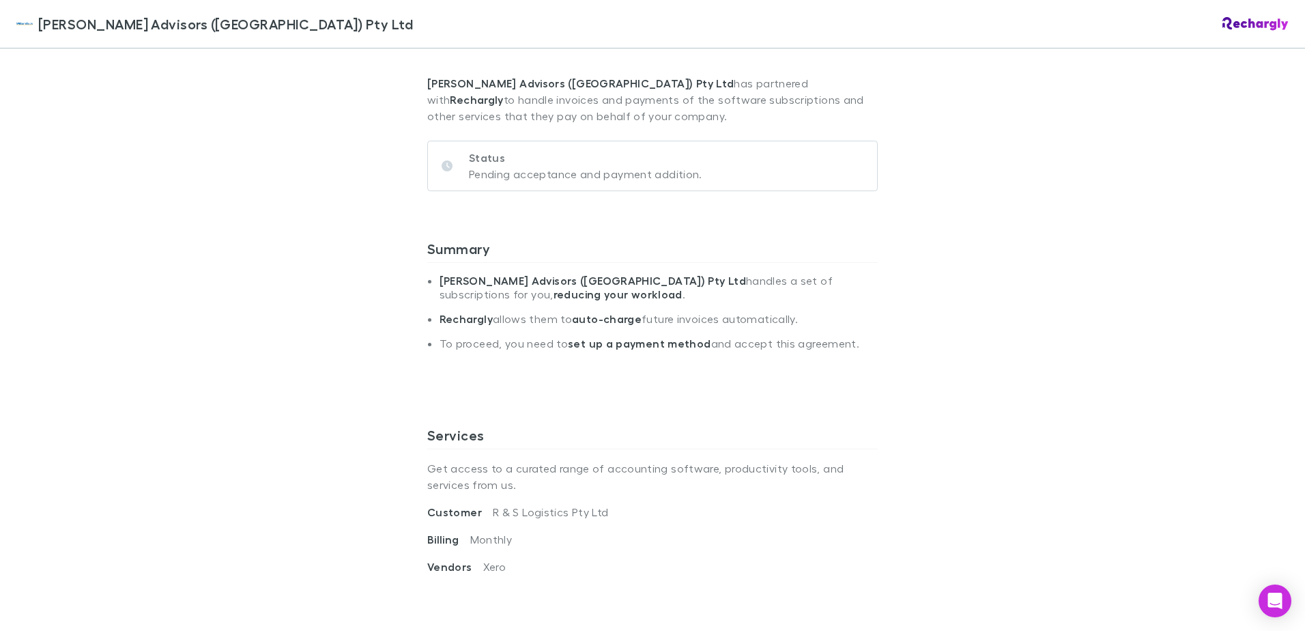
scroll to position [0, 0]
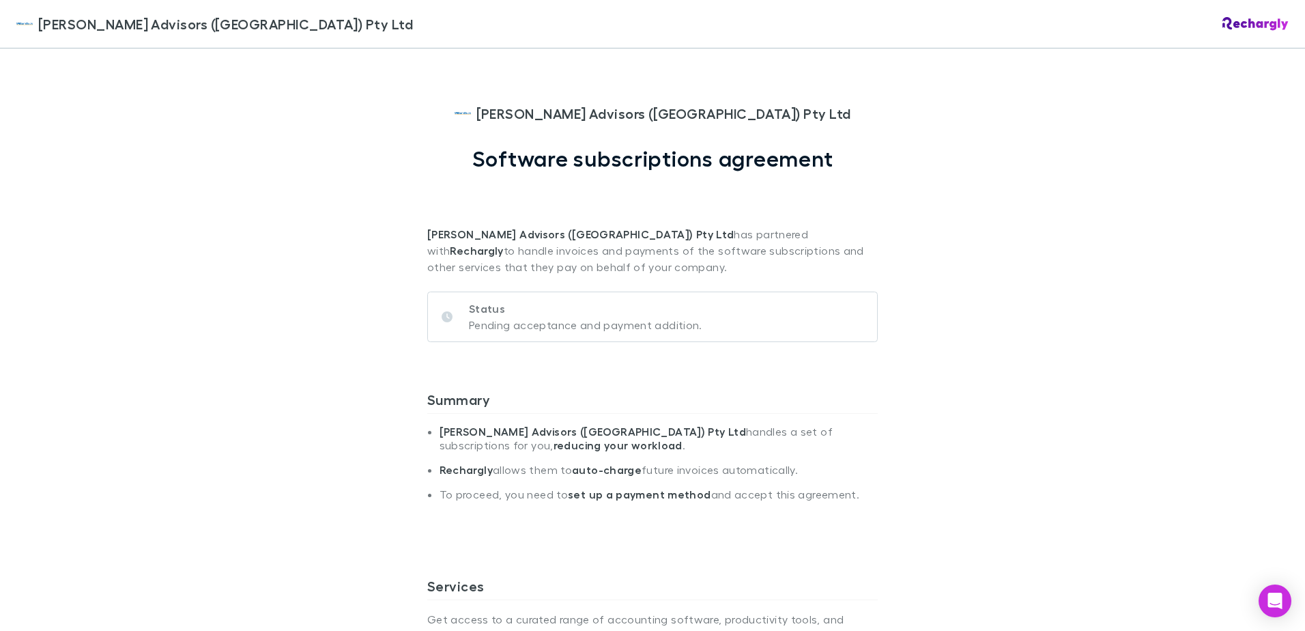
click at [1264, 314] on div "William Buck Advisors (WA) Pty Ltd William Buck Advisors (WA) Pty Ltd Software …" at bounding box center [652, 315] width 1305 height 631
click at [992, 303] on div "William Buck Advisors (WA) Pty Ltd William Buck Advisors (WA) Pty Ltd Software …" at bounding box center [652, 315] width 1305 height 631
click at [1108, 307] on div "William Buck Advisors (WA) Pty Ltd William Buck Advisors (WA) Pty Ltd Software …" at bounding box center [652, 315] width 1305 height 631
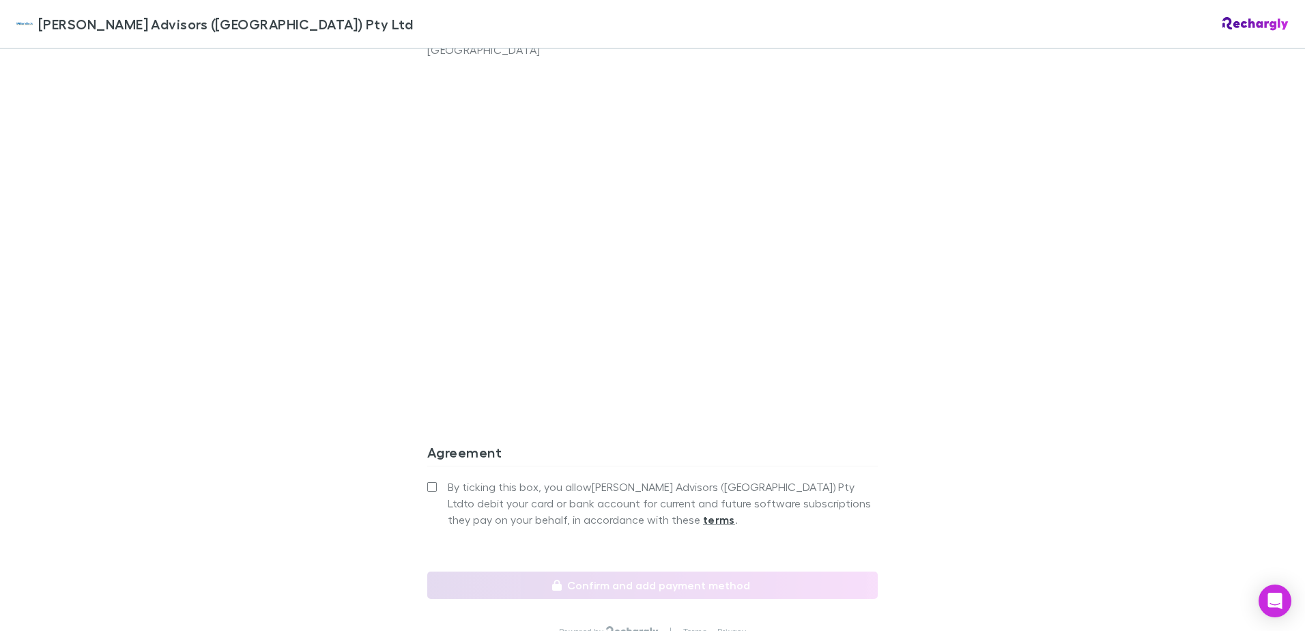
scroll to position [1191, 0]
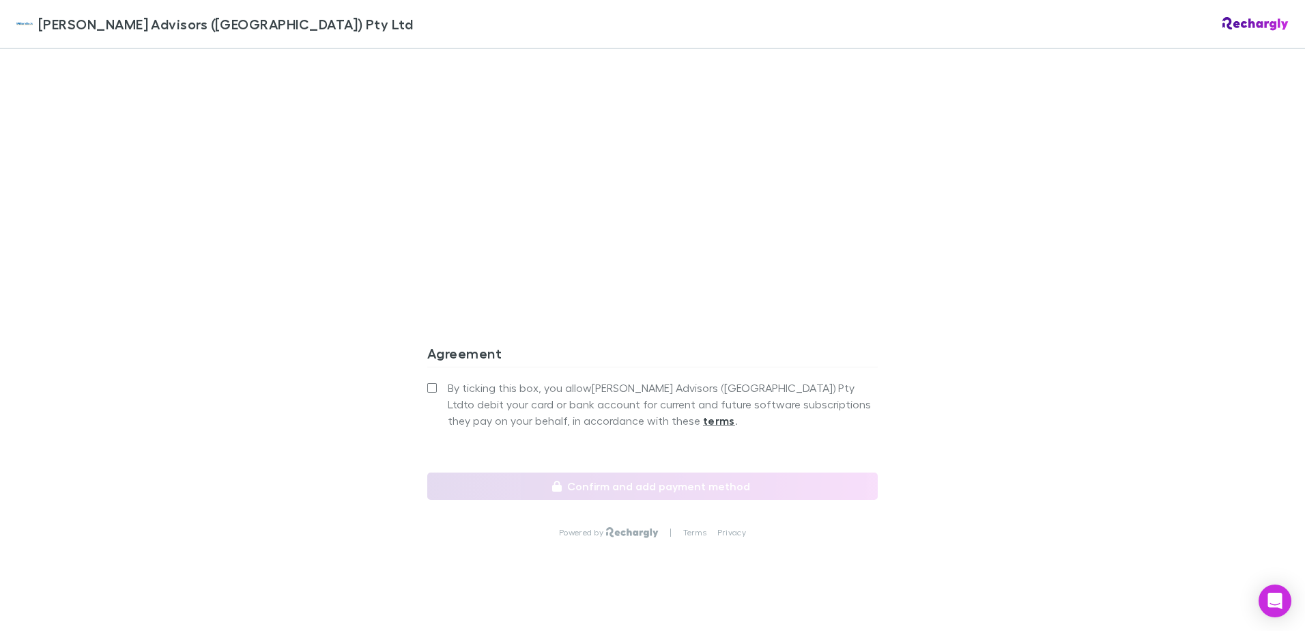
click at [176, 420] on div "William Buck Advisors (WA) Pty Ltd William Buck Advisors (WA) Pty Ltd Software …" at bounding box center [652, 315] width 1305 height 631
click at [1246, 346] on div "William Buck Advisors (WA) Pty Ltd William Buck Advisors (WA) Pty Ltd Software …" at bounding box center [652, 315] width 1305 height 631
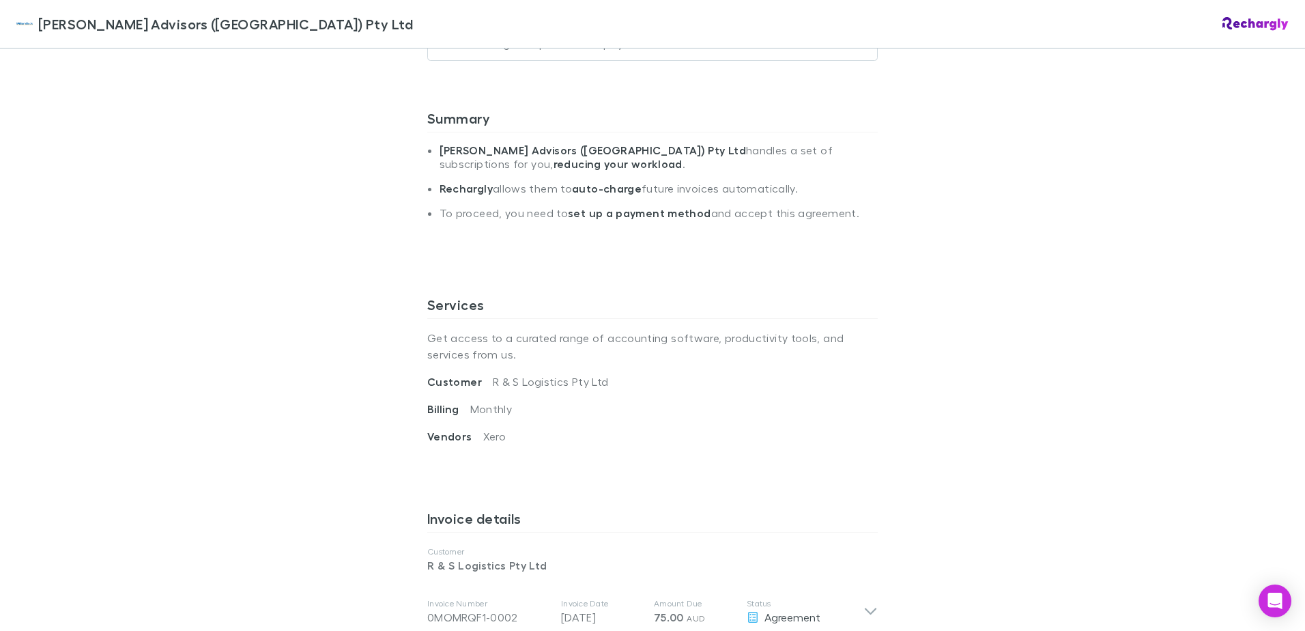
scroll to position [99, 0]
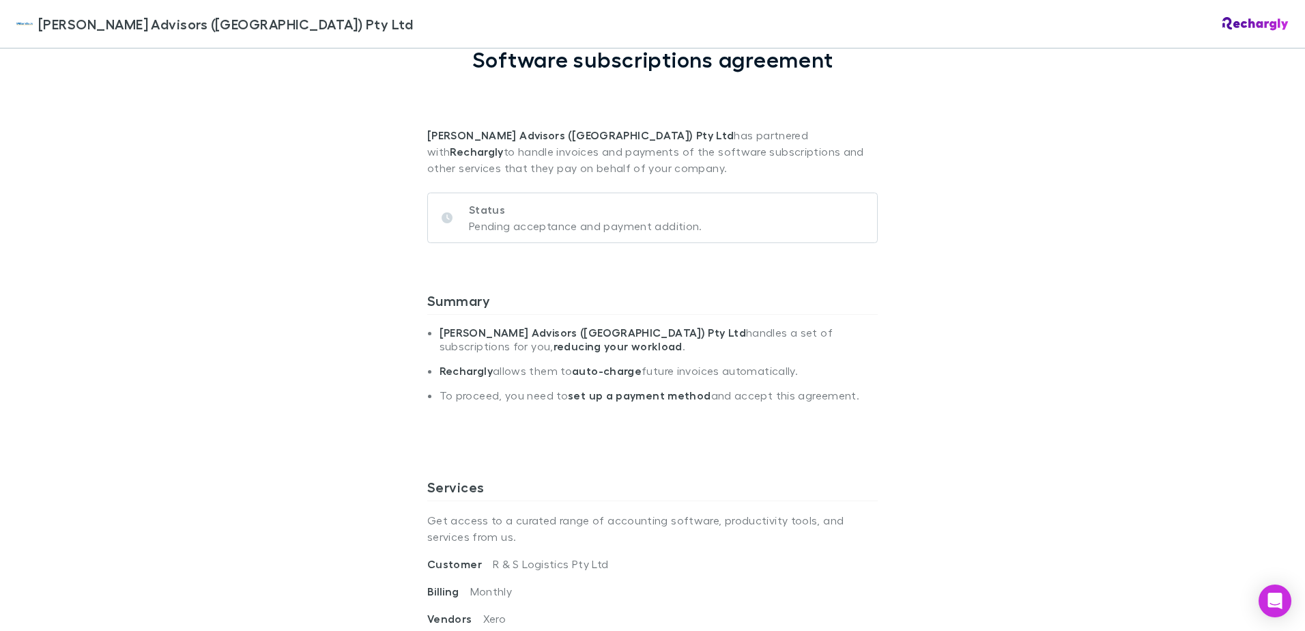
click at [1129, 382] on div "William Buck Advisors (WA) Pty Ltd William Buck Advisors (WA) Pty Ltd Software …" at bounding box center [652, 315] width 1305 height 631
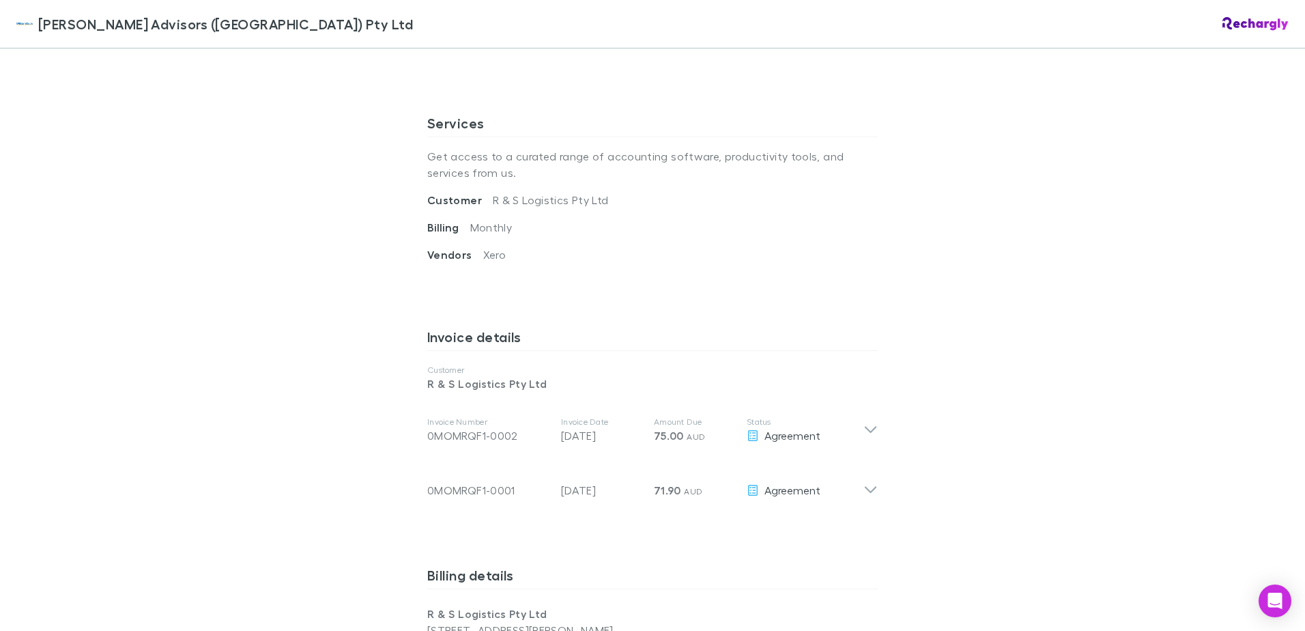
scroll to position [281, 0]
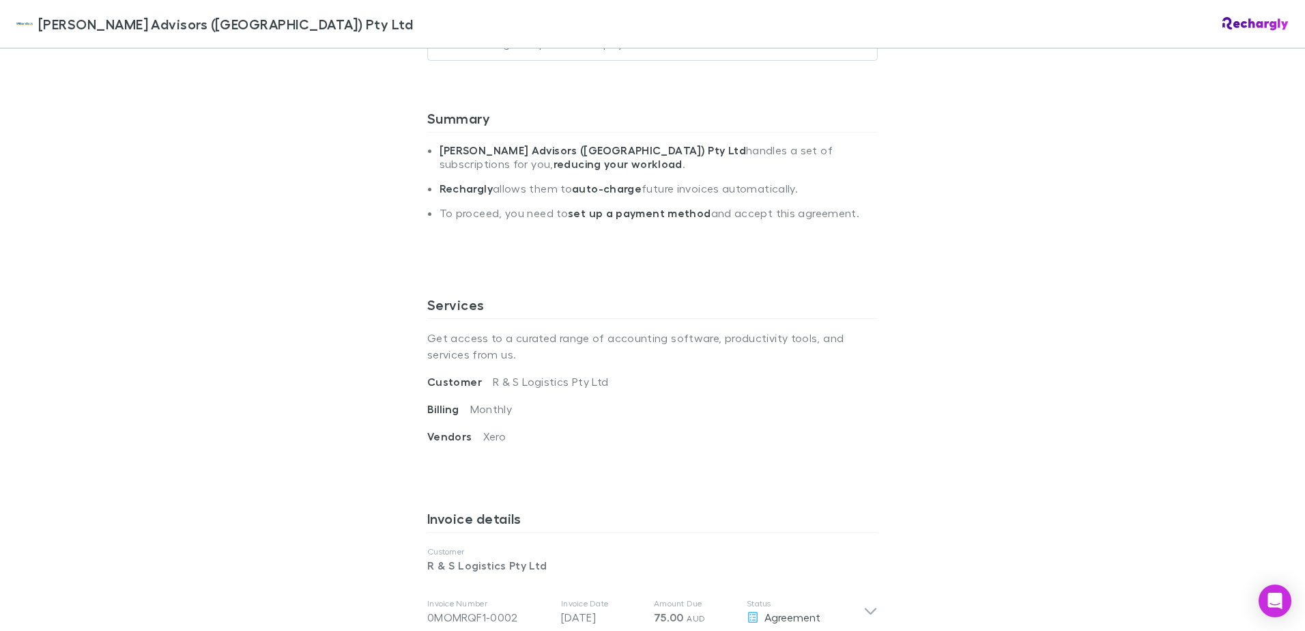
click at [951, 439] on div "William Buck Advisors (WA) Pty Ltd William Buck Advisors (WA) Pty Ltd Software …" at bounding box center [652, 315] width 1305 height 631
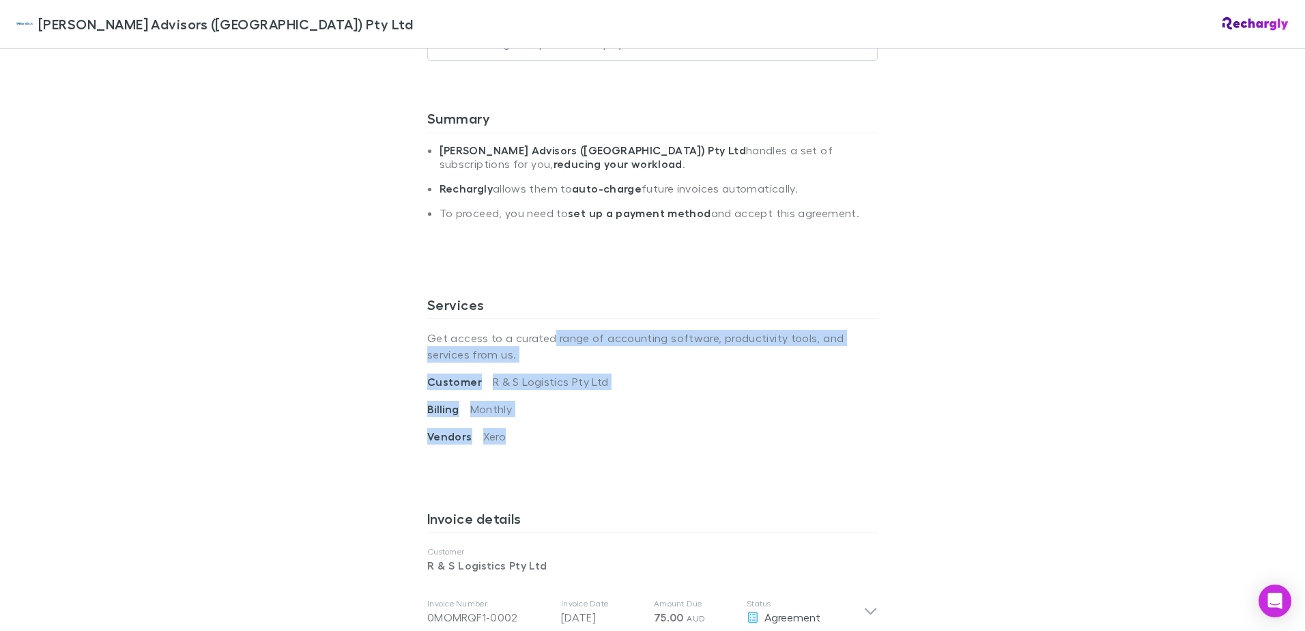
drag, startPoint x: 545, startPoint y: 337, endPoint x: 506, endPoint y: 431, distance: 101.5
click at [506, 431] on div "Services Get access to a curated range of accounting software, productivity too…" at bounding box center [652, 392] width 450 height 214
click at [506, 433] on div "Vendors Xero" at bounding box center [652, 441] width 450 height 27
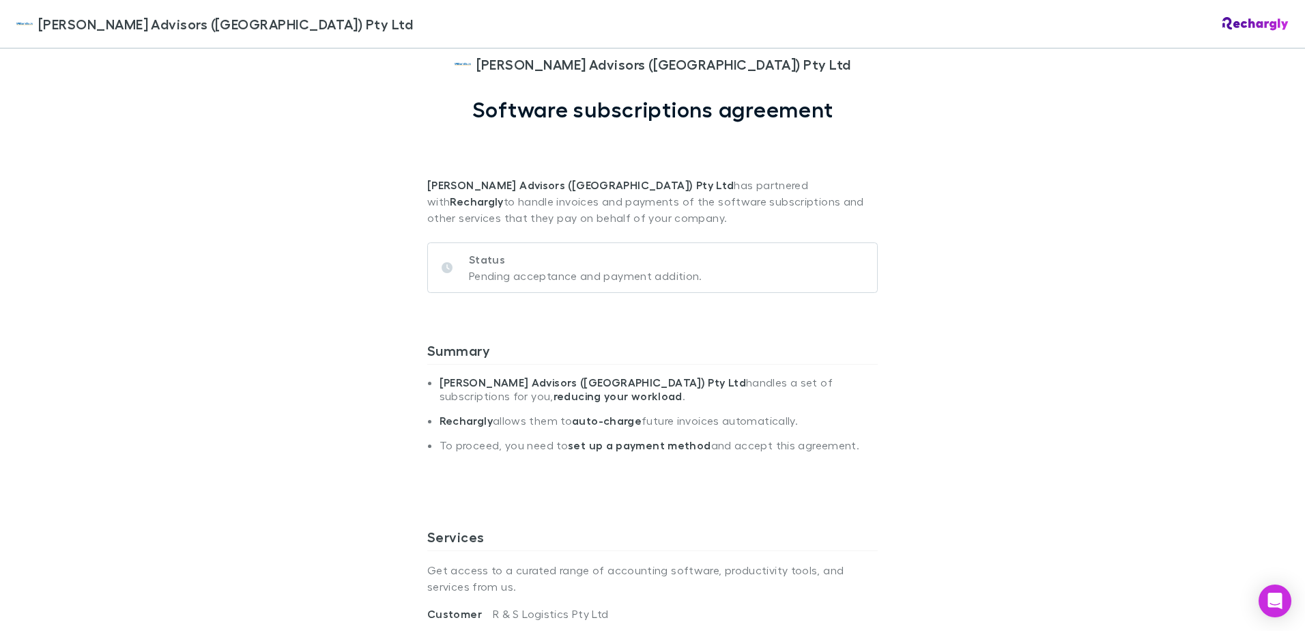
scroll to position [0, 0]
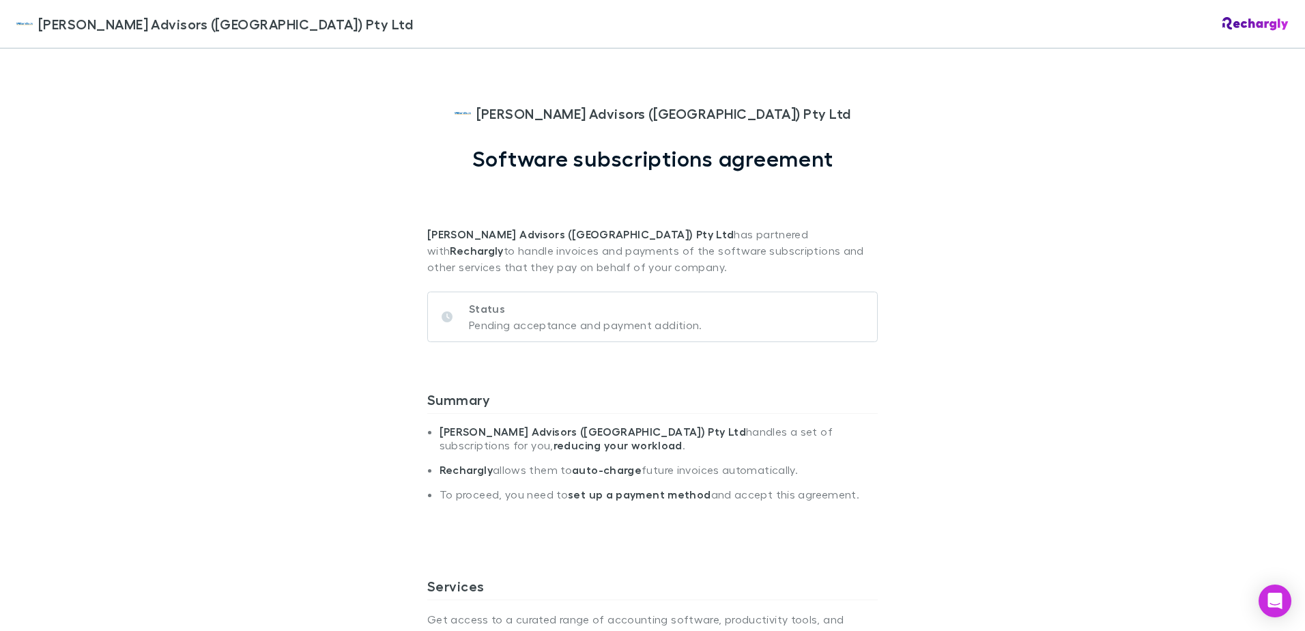
click at [508, 468] on li "Rechargly allows them to auto-charge future invoices automatically." at bounding box center [659, 475] width 438 height 25
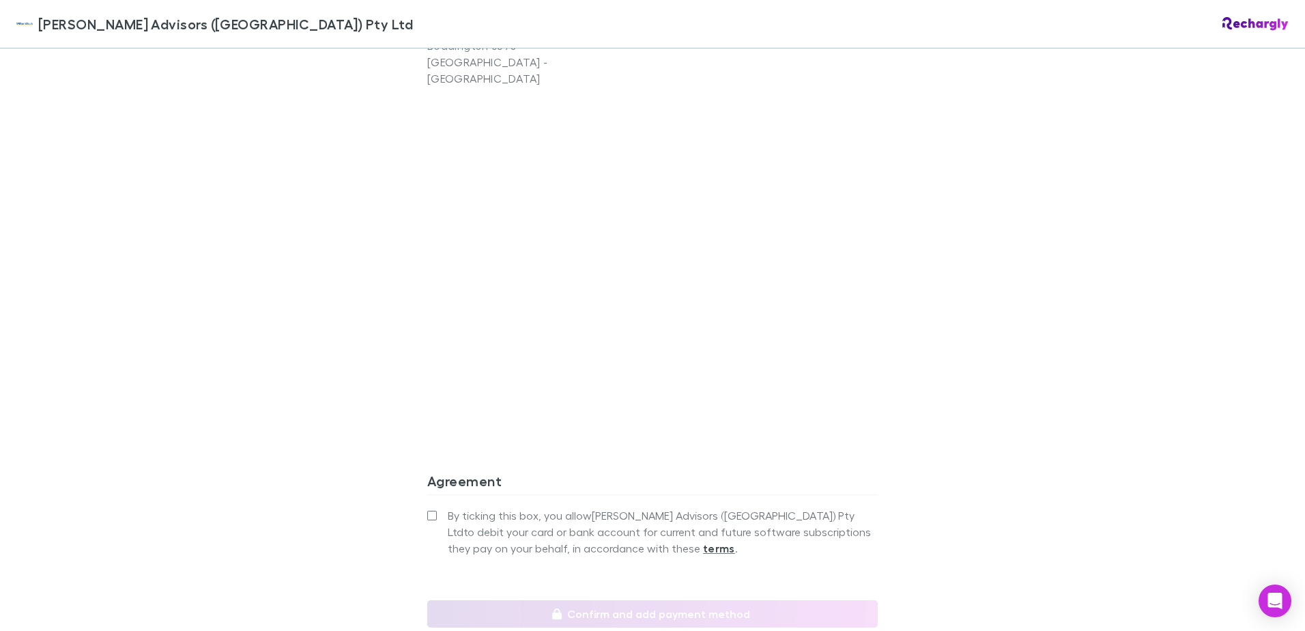
scroll to position [1191, 0]
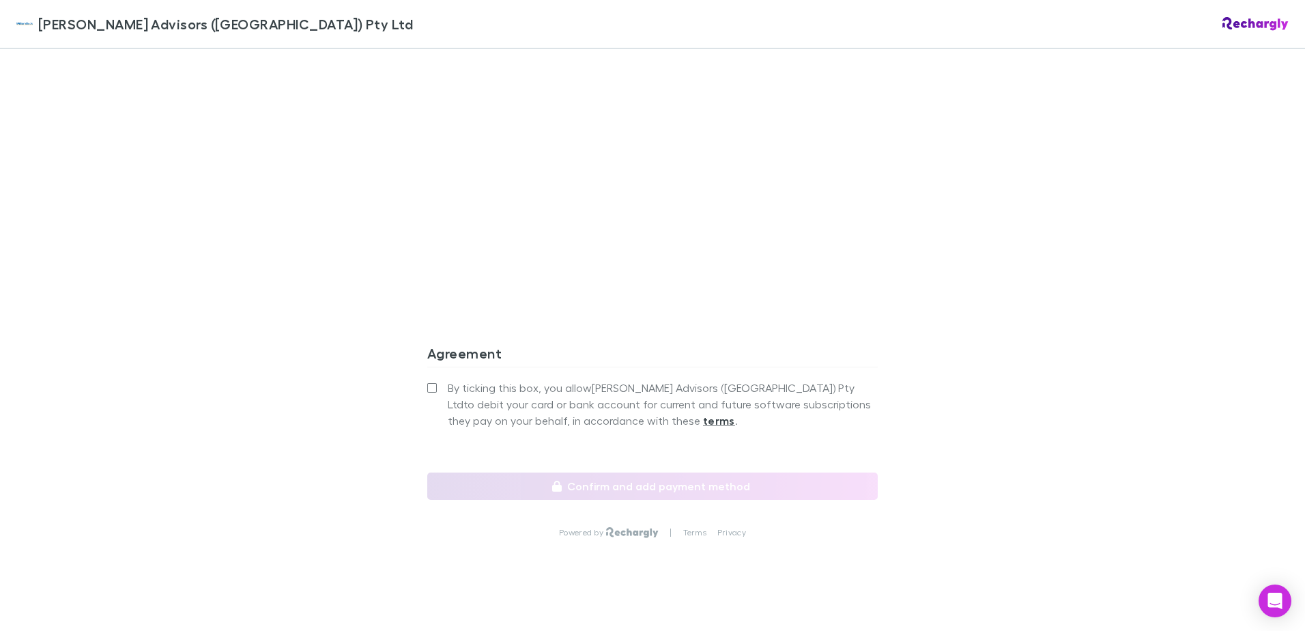
click at [476, 345] on h3 "Agreement" at bounding box center [652, 356] width 450 height 22
drag, startPoint x: 476, startPoint y: 341, endPoint x: 483, endPoint y: 317, distance: 24.7
click at [483, 334] on div "Agreement By ticking this box, you allow William Buck Advisors (WA) Pty Ltd to …" at bounding box center [652, 417] width 450 height 166
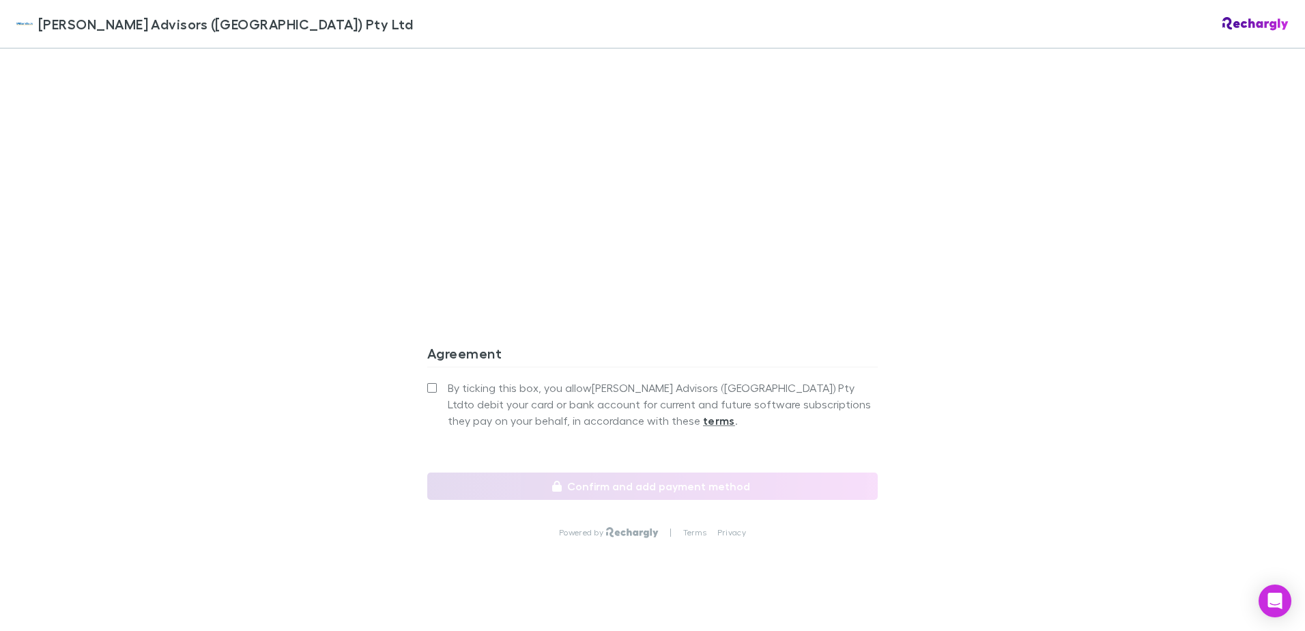
click at [1262, 162] on div "William Buck Advisors (WA) Pty Ltd William Buck Advisors (WA) Pty Ltd Software …" at bounding box center [652, 315] width 1305 height 631
